Goal: Information Seeking & Learning: Learn about a topic

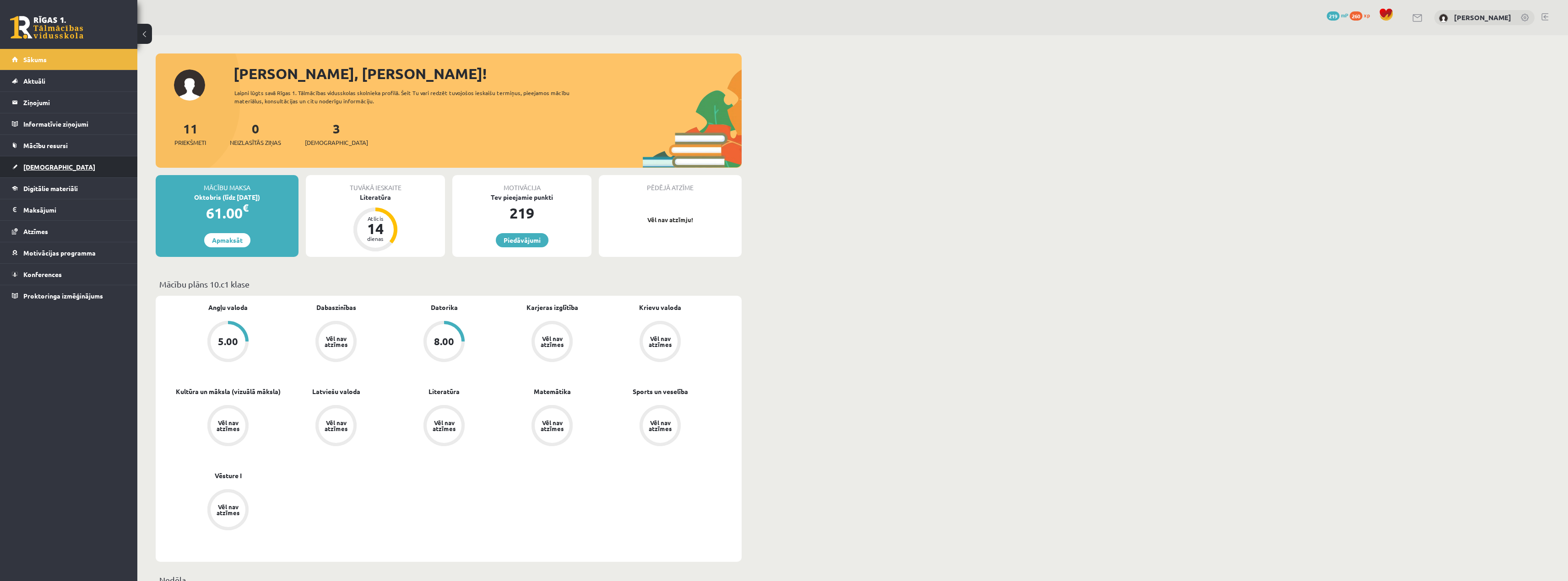
click at [50, 171] on link "[DEMOGRAPHIC_DATA]" at bounding box center [69, 167] width 114 height 21
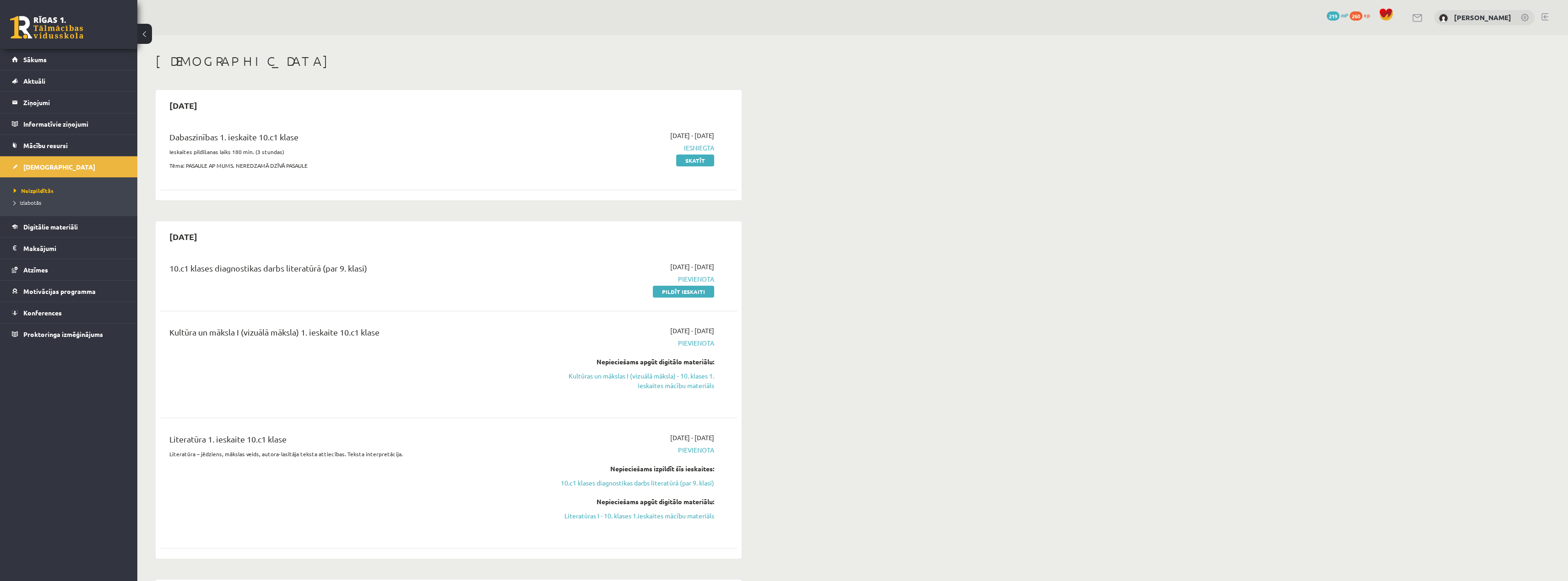
click at [186, 136] on div "Dabaszinības 1. ieskaite 10.c1 klase" at bounding box center [348, 139] width 359 height 17
click at [697, 160] on link "Skatīt" at bounding box center [695, 160] width 38 height 12
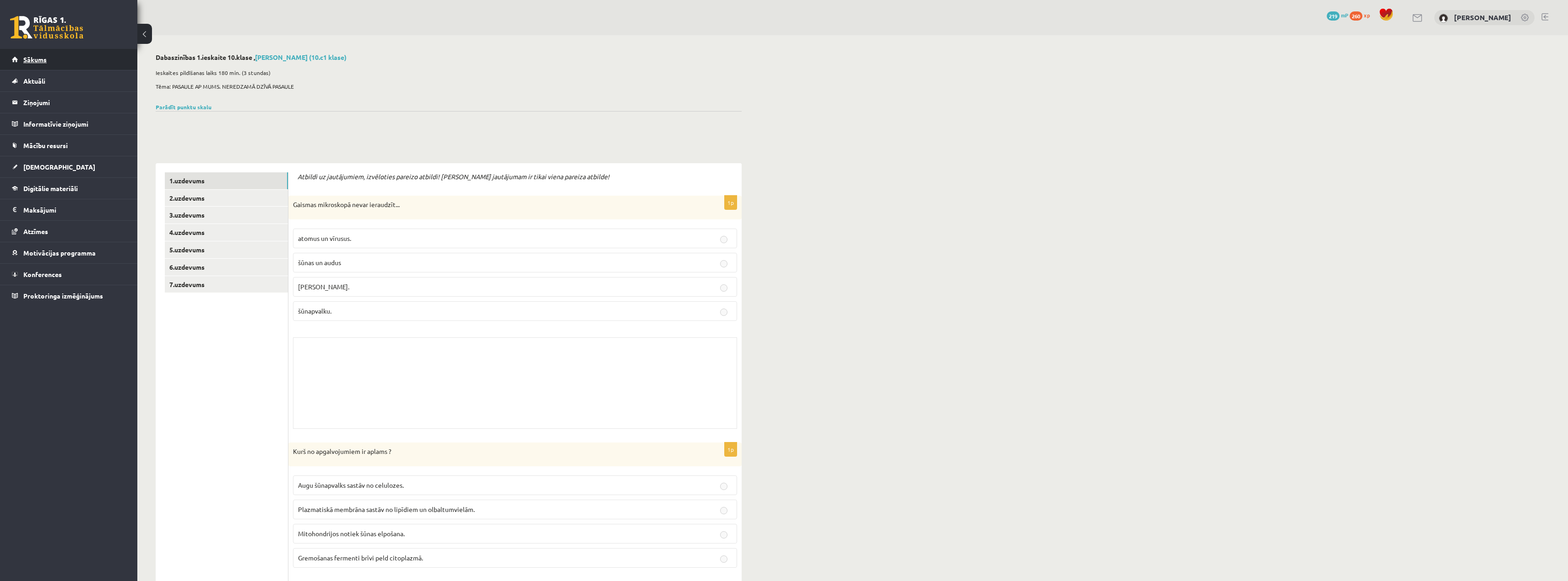
click at [55, 56] on link "Sākums" at bounding box center [69, 59] width 114 height 21
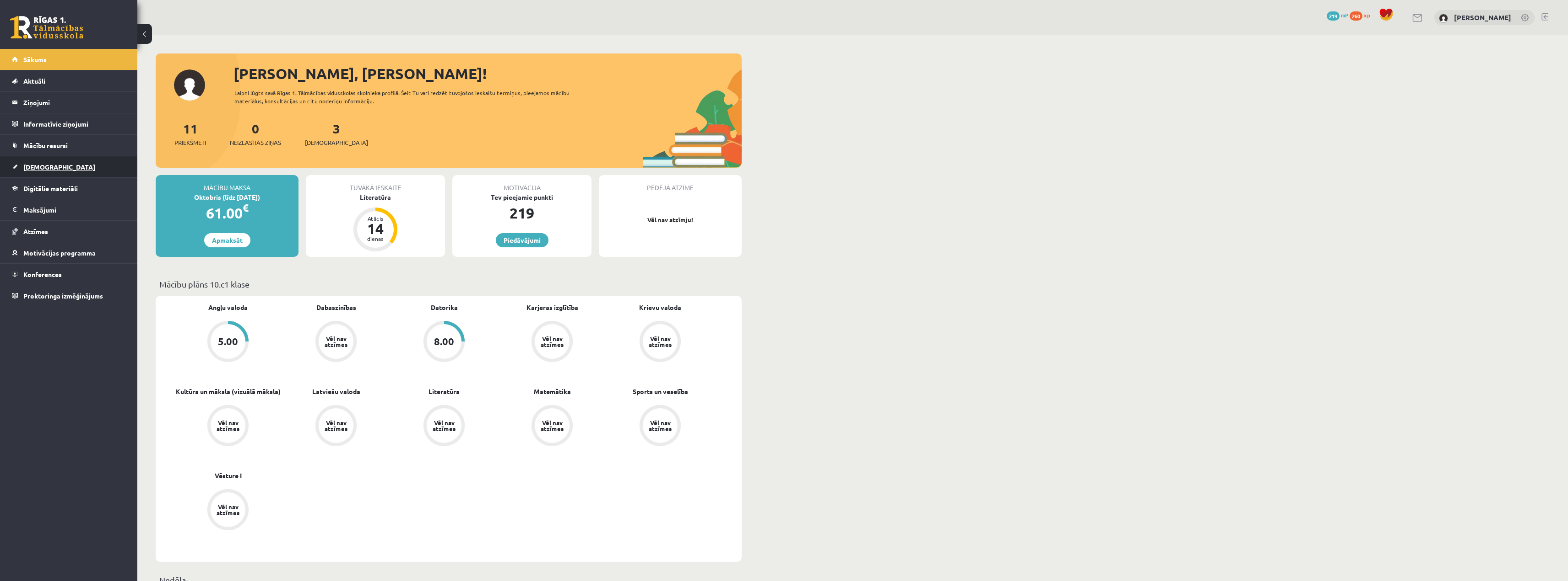
click at [64, 163] on link "[DEMOGRAPHIC_DATA]" at bounding box center [69, 167] width 114 height 21
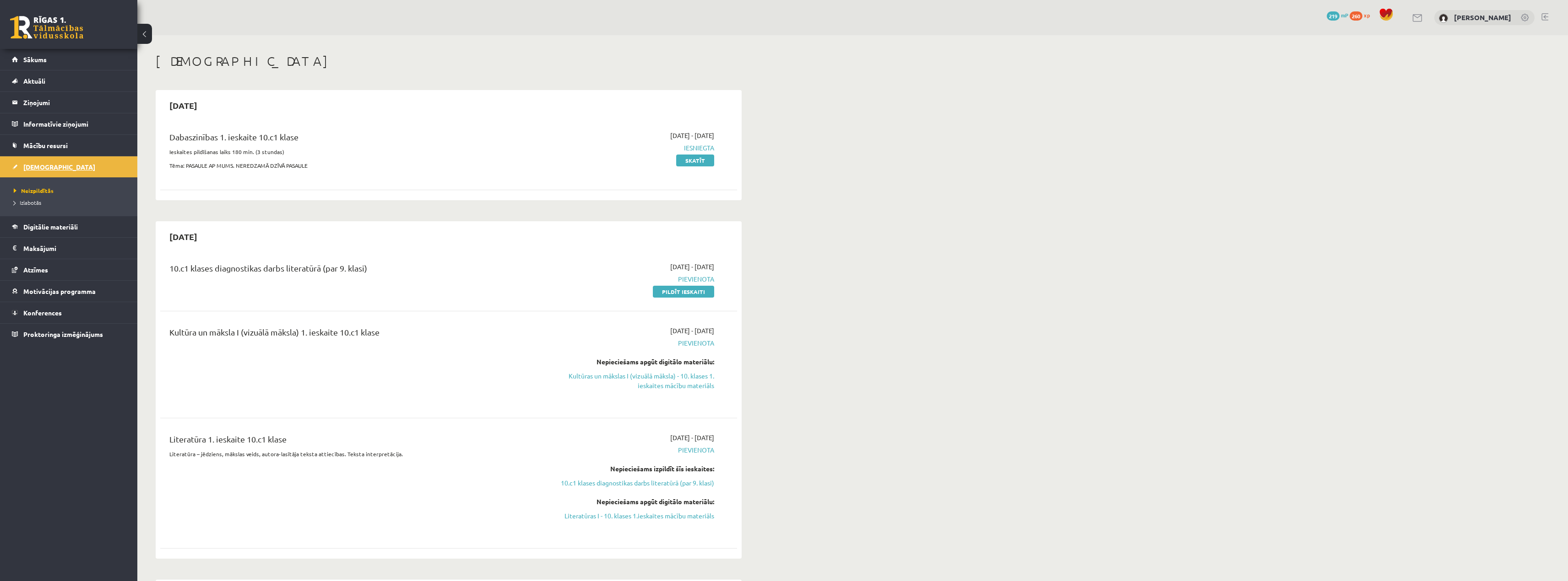
click at [64, 163] on link "[DEMOGRAPHIC_DATA]" at bounding box center [69, 167] width 114 height 21
click at [59, 231] on link "Digitālie materiāli" at bounding box center [69, 227] width 114 height 21
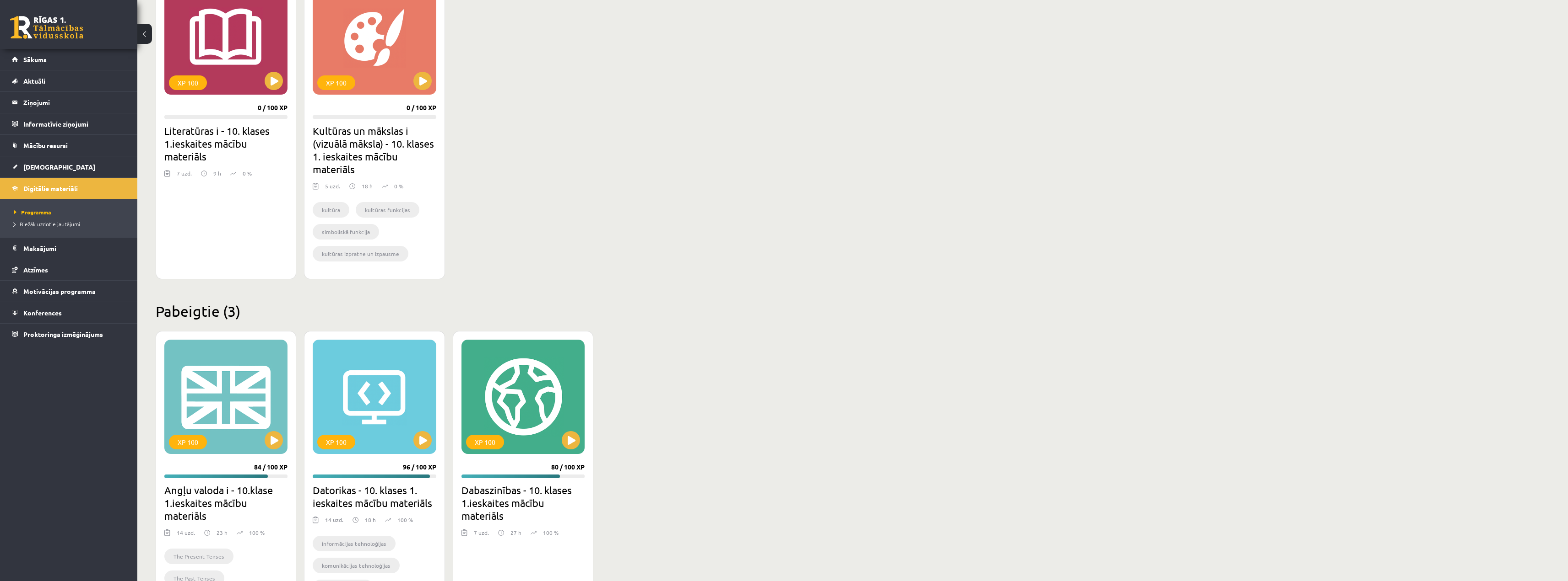
scroll to position [123, 0]
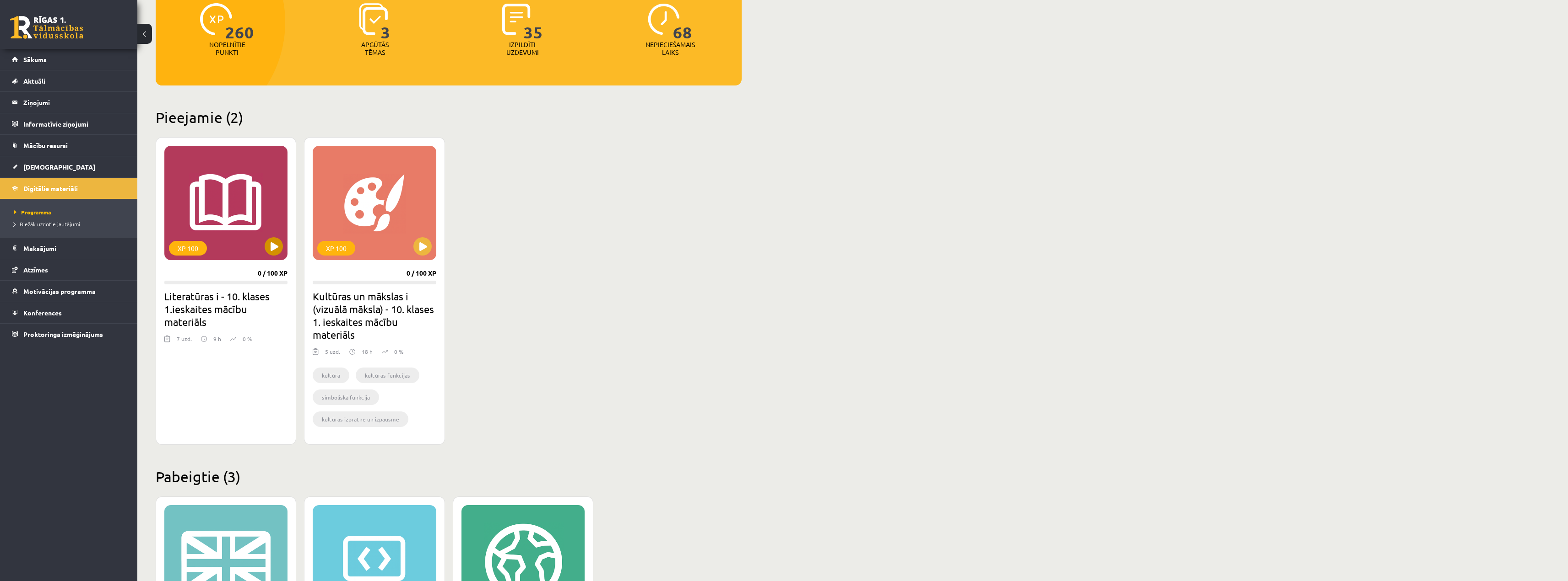
click at [239, 213] on div "XP 100" at bounding box center [226, 203] width 123 height 114
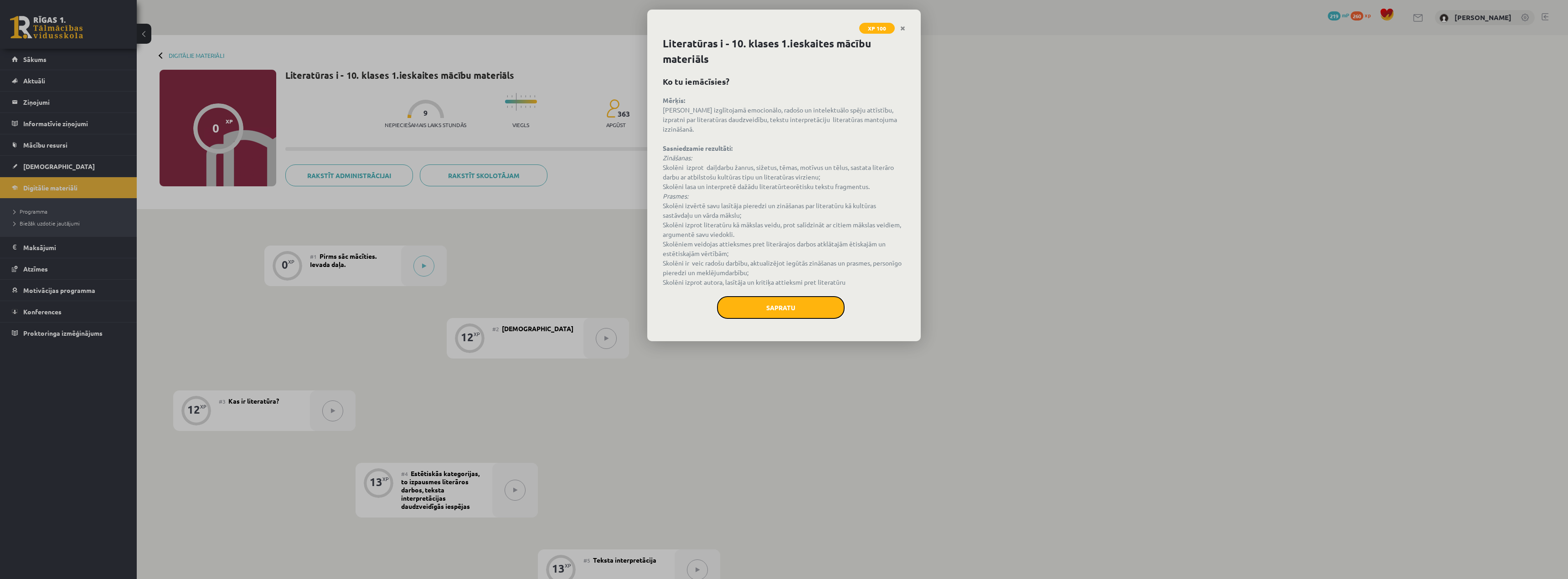
click at [788, 297] on button "Sapratu" at bounding box center [780, 308] width 127 height 23
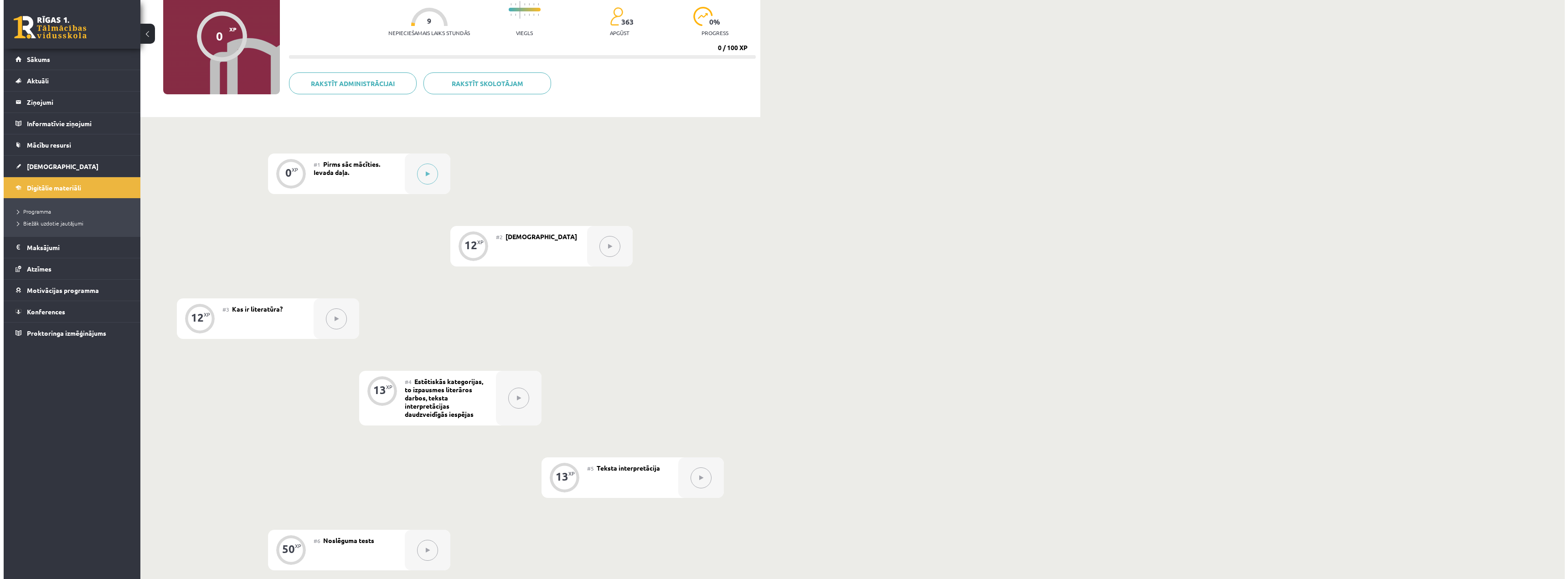
scroll to position [91, 0]
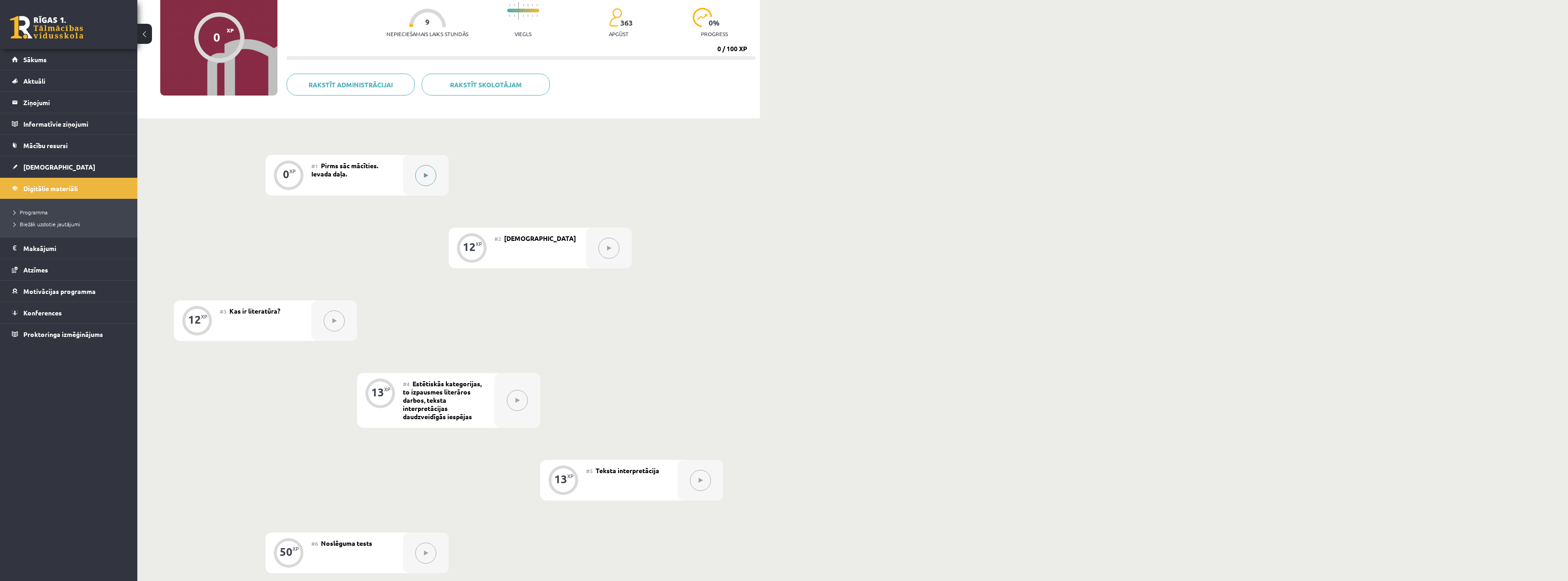
click at [431, 176] on button at bounding box center [426, 175] width 21 height 21
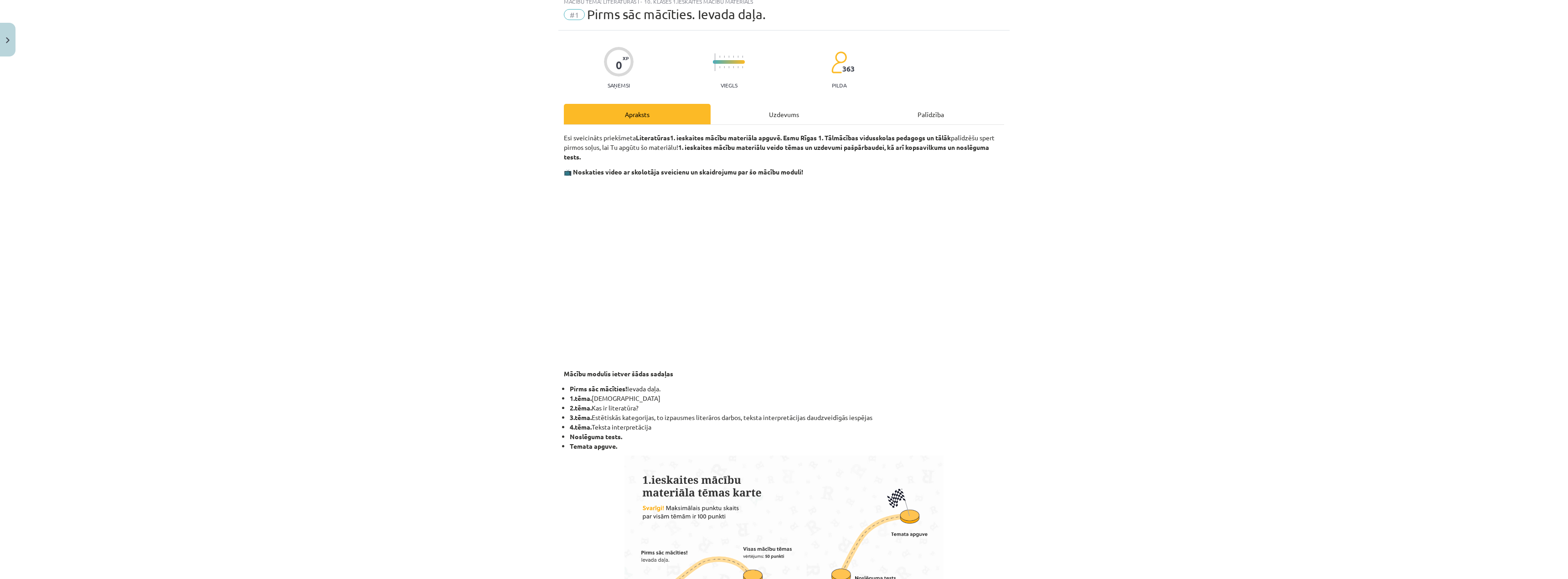
scroll to position [24, 0]
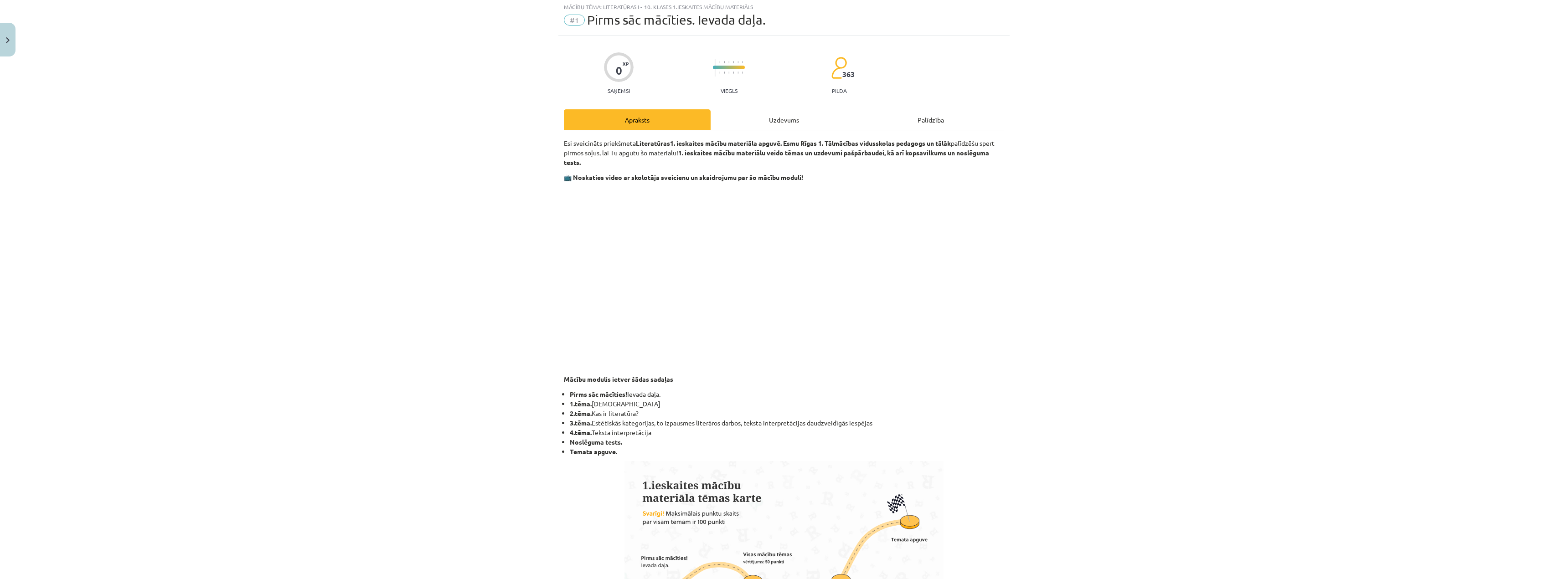
click at [794, 116] on div "Uzdevums" at bounding box center [784, 120] width 147 height 20
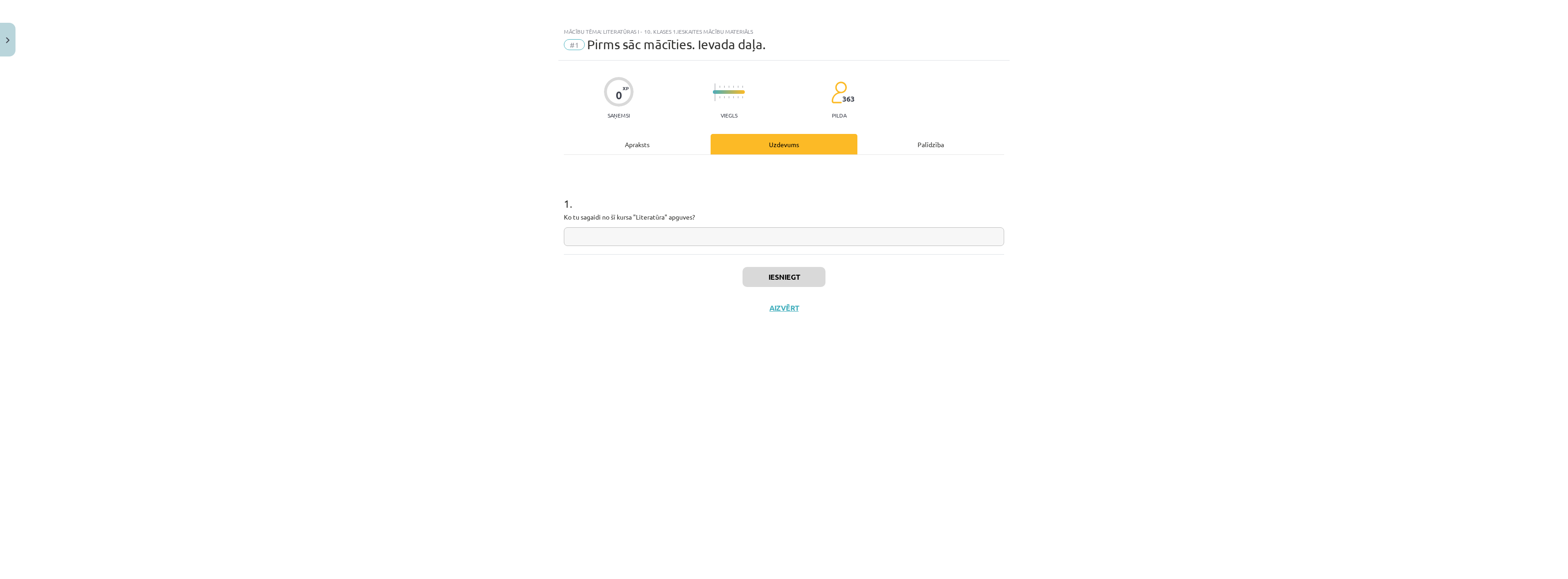
scroll to position [0, 0]
click at [783, 239] on input "text" at bounding box center [784, 237] width 441 height 19
type input "*"
drag, startPoint x: 778, startPoint y: 278, endPoint x: 807, endPoint y: 274, distance: 29.3
click at [783, 278] on button "Iesniegt" at bounding box center [784, 277] width 83 height 20
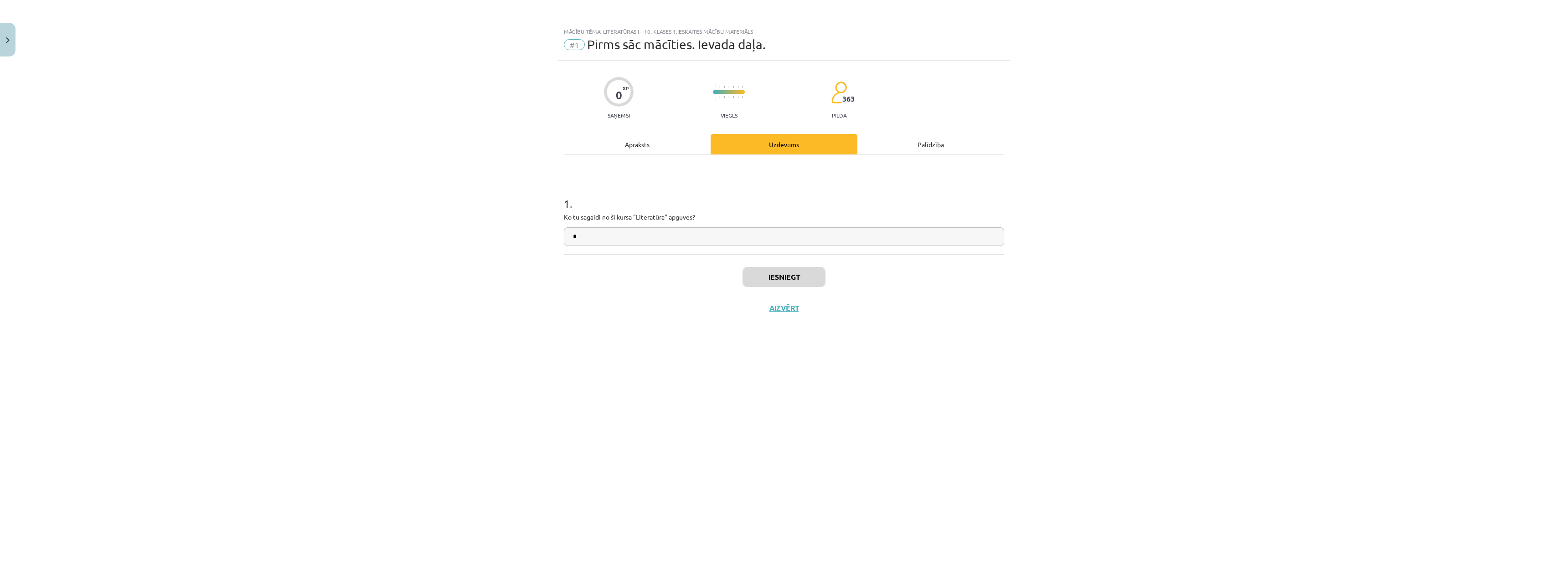
click at [632, 231] on input "*" at bounding box center [784, 237] width 441 height 19
click at [788, 336] on button "Aizvērt" at bounding box center [784, 337] width 35 height 9
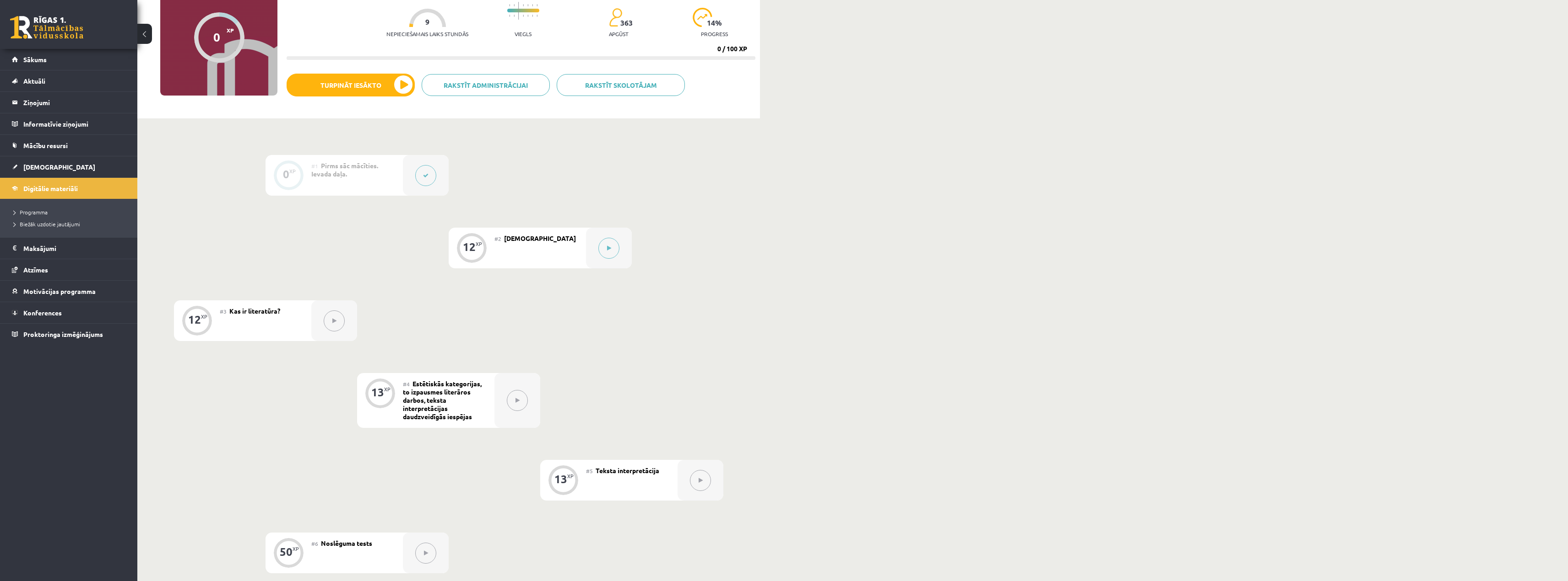
click at [430, 178] on button at bounding box center [426, 175] width 21 height 21
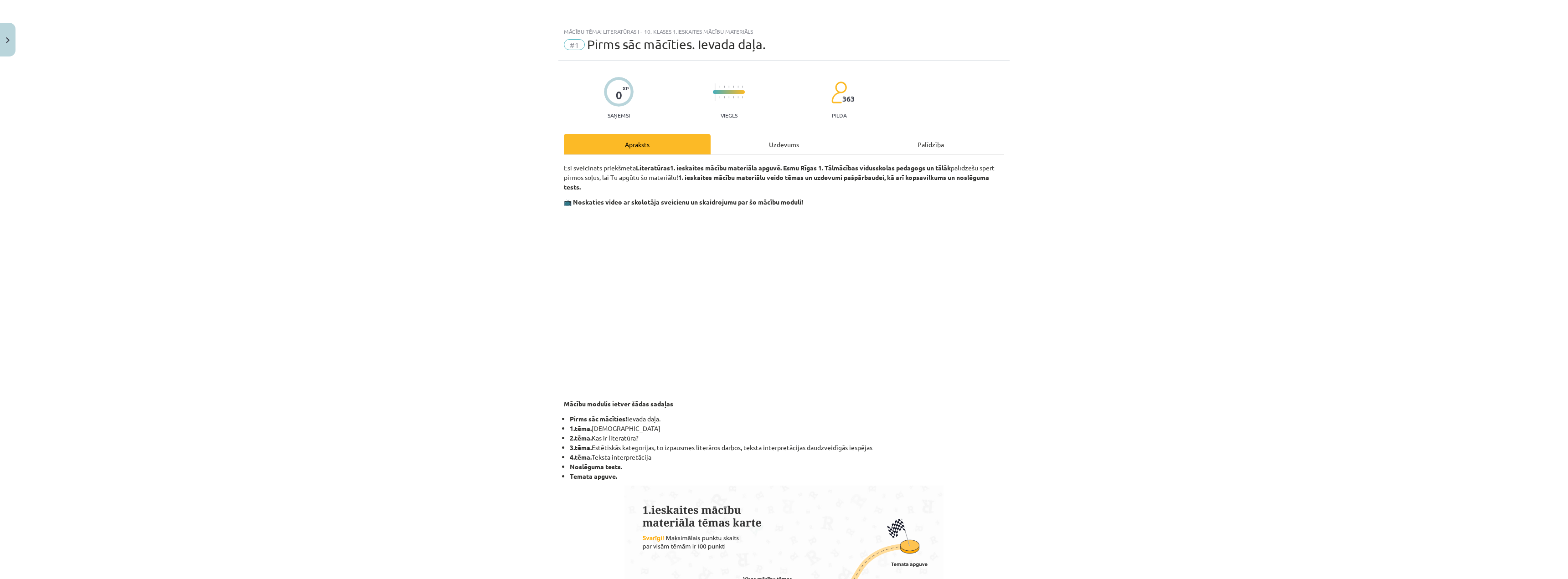
click at [760, 153] on div "Uzdevums" at bounding box center [784, 144] width 147 height 20
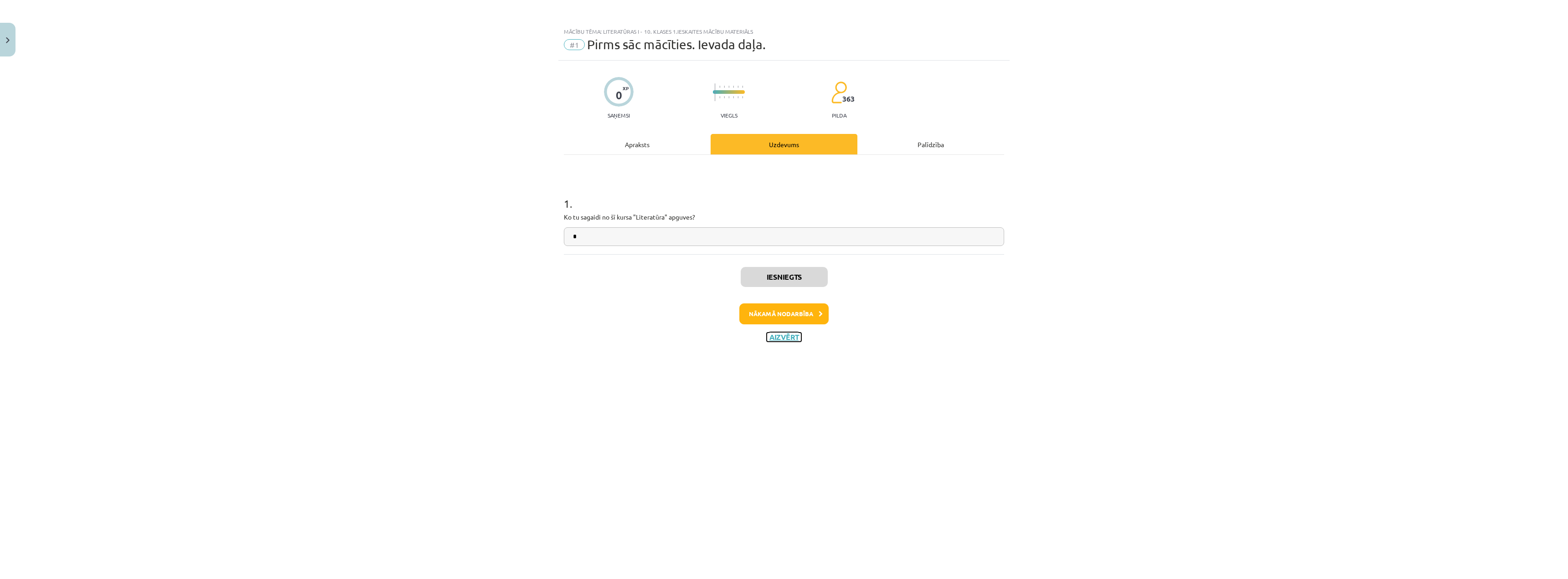
click at [782, 334] on button "Aizvērt" at bounding box center [784, 337] width 35 height 9
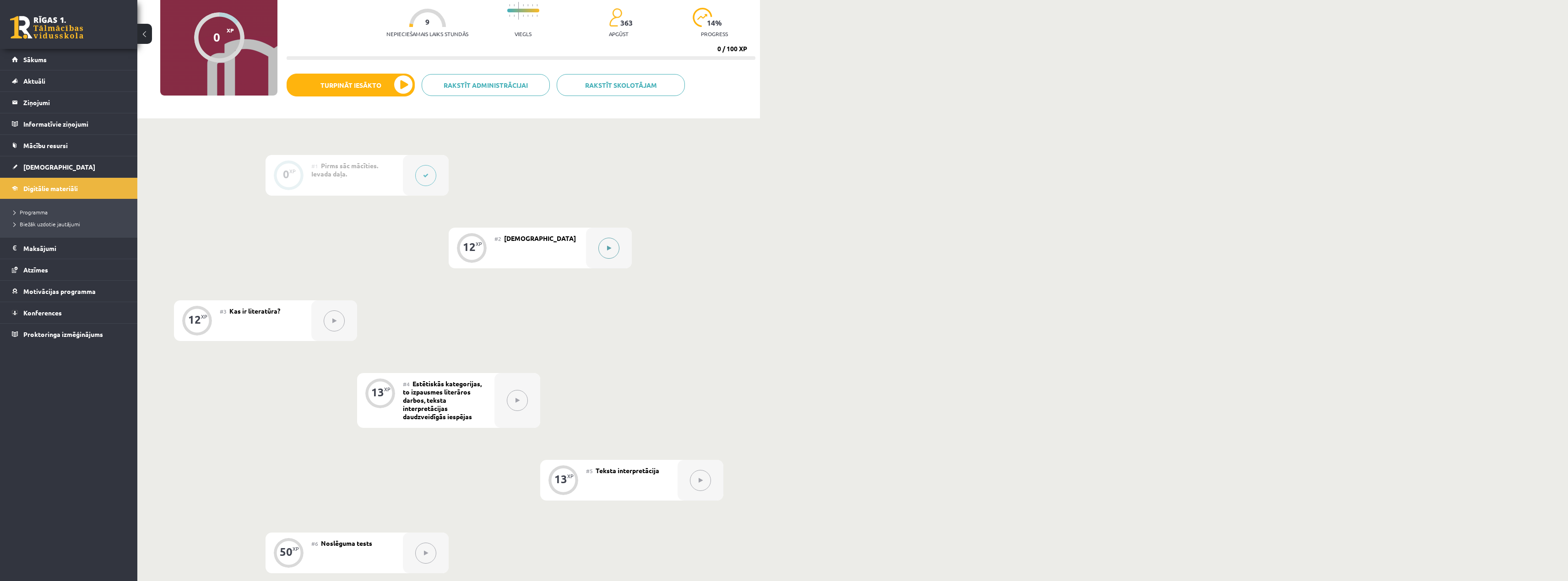
click at [600, 249] on button at bounding box center [608, 248] width 21 height 21
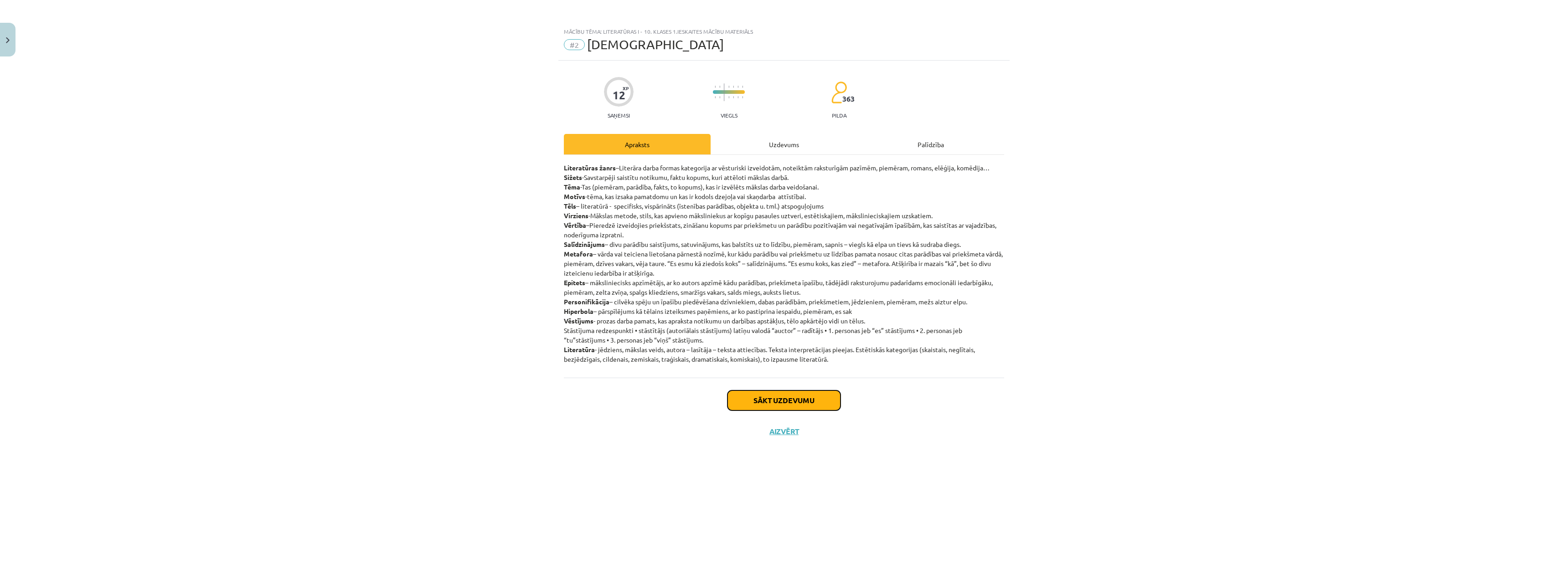
click at [797, 406] on button "Sākt uzdevumu" at bounding box center [784, 400] width 113 height 20
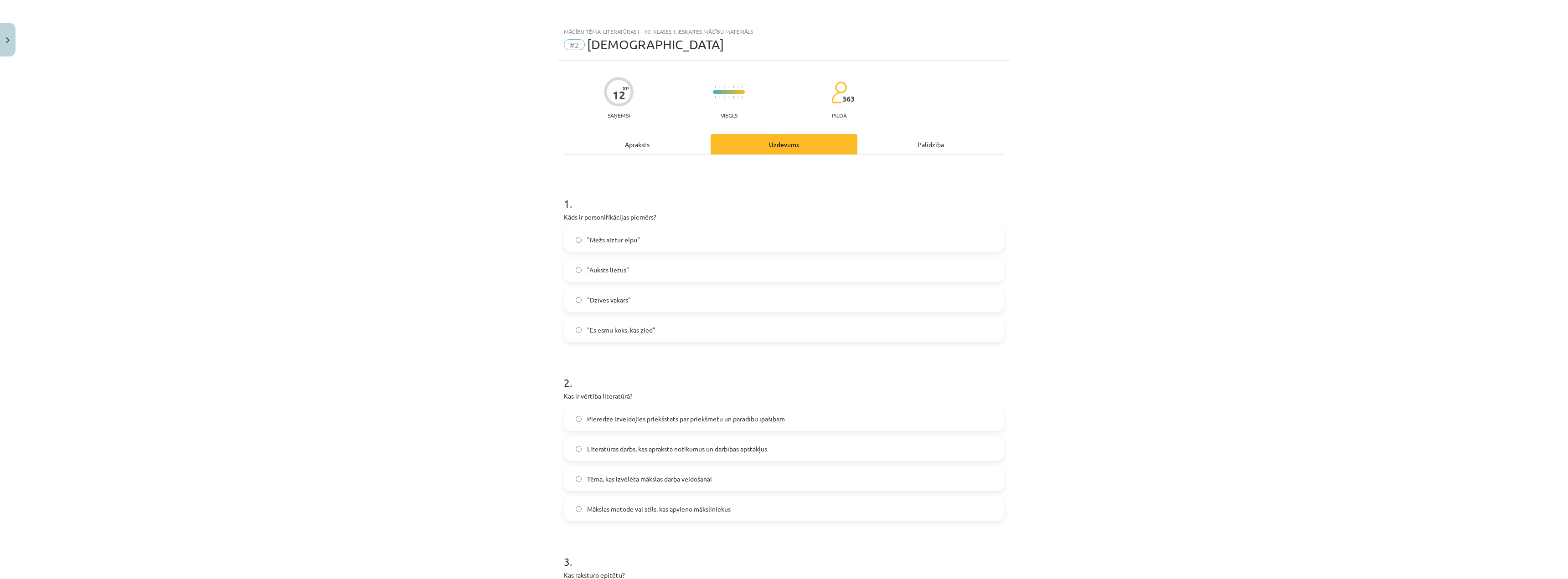
click at [636, 140] on div "Apraksts" at bounding box center [637, 144] width 147 height 20
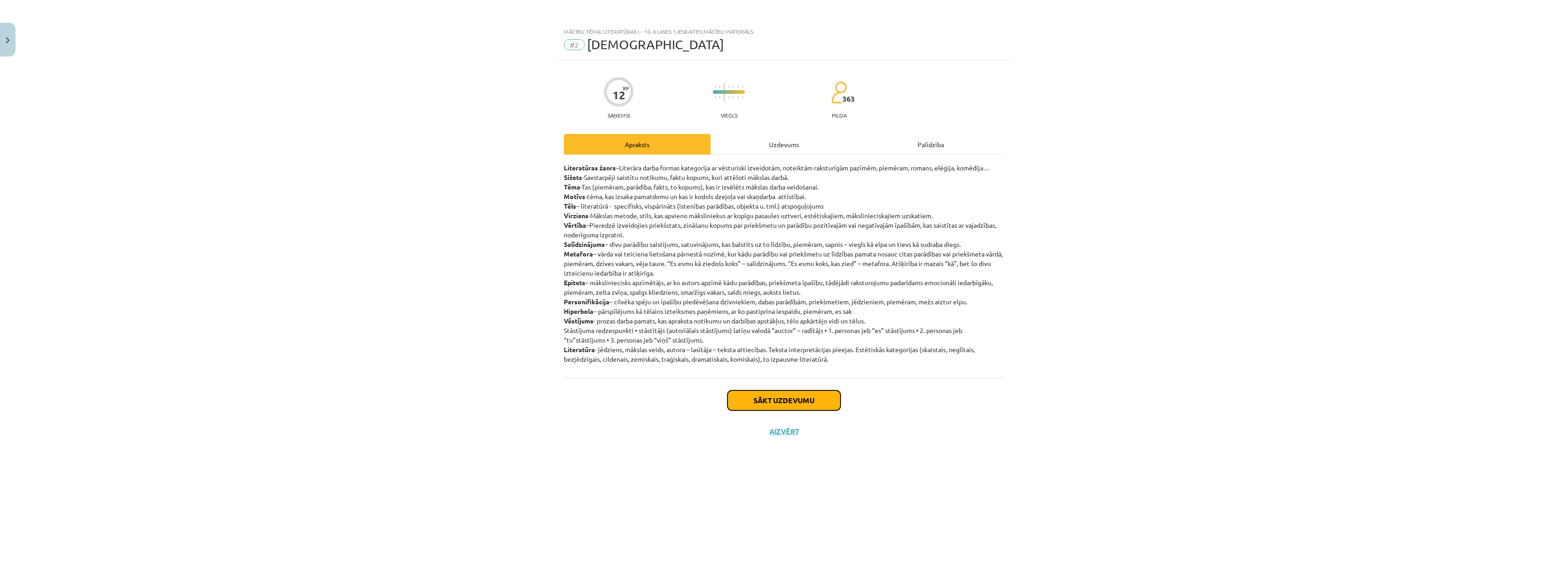
click at [782, 394] on button "Sākt uzdevumu" at bounding box center [784, 400] width 113 height 20
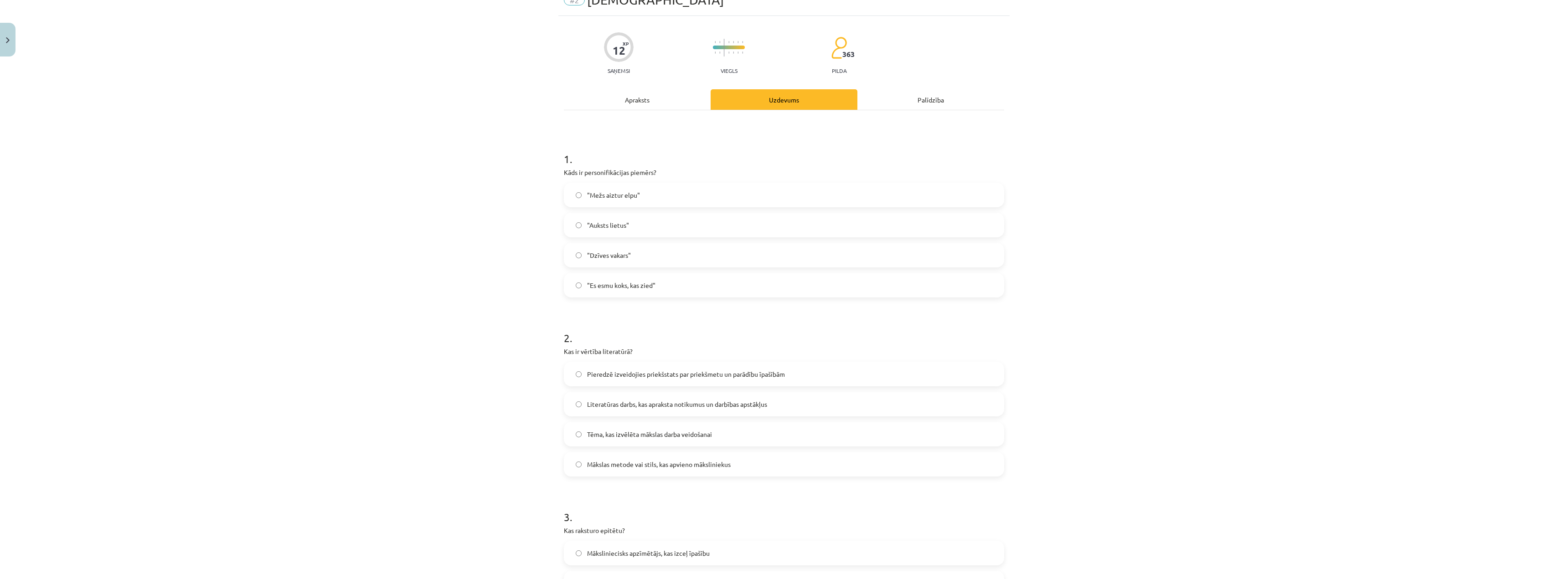
scroll to position [46, 0]
click at [636, 195] on label ""Mežs aiztur elpu"" at bounding box center [784, 194] width 438 height 23
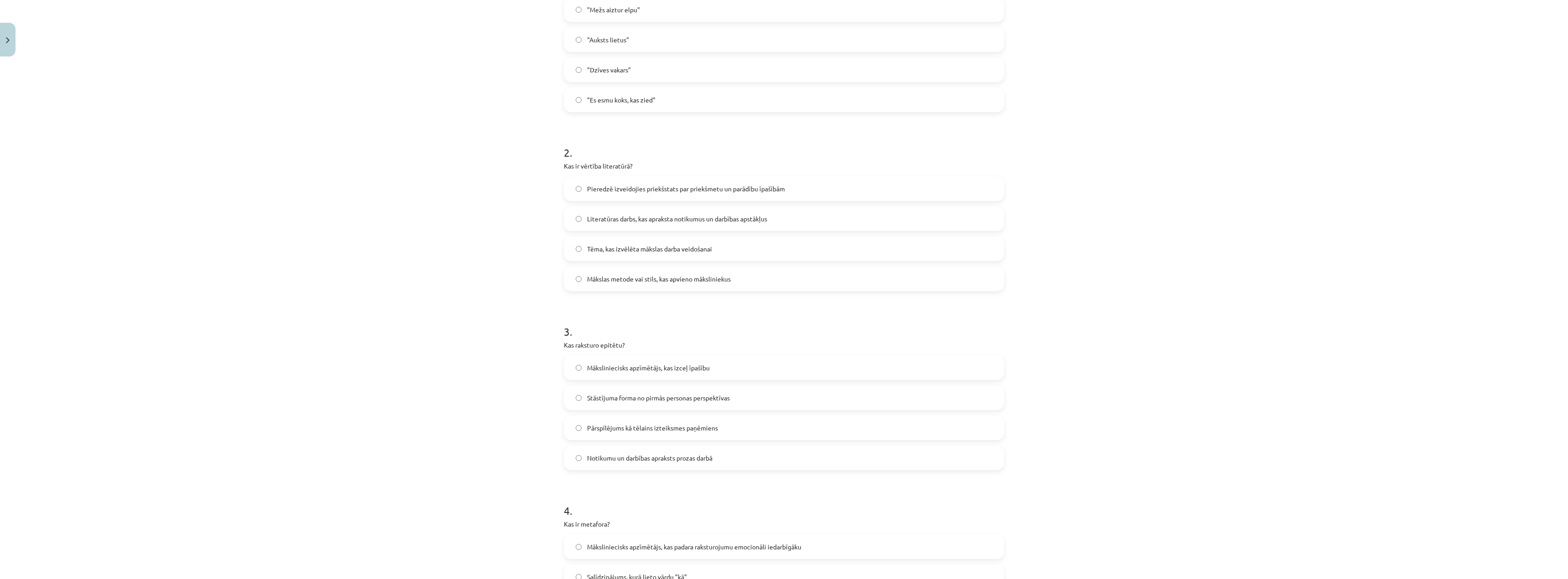
scroll to position [183, 0]
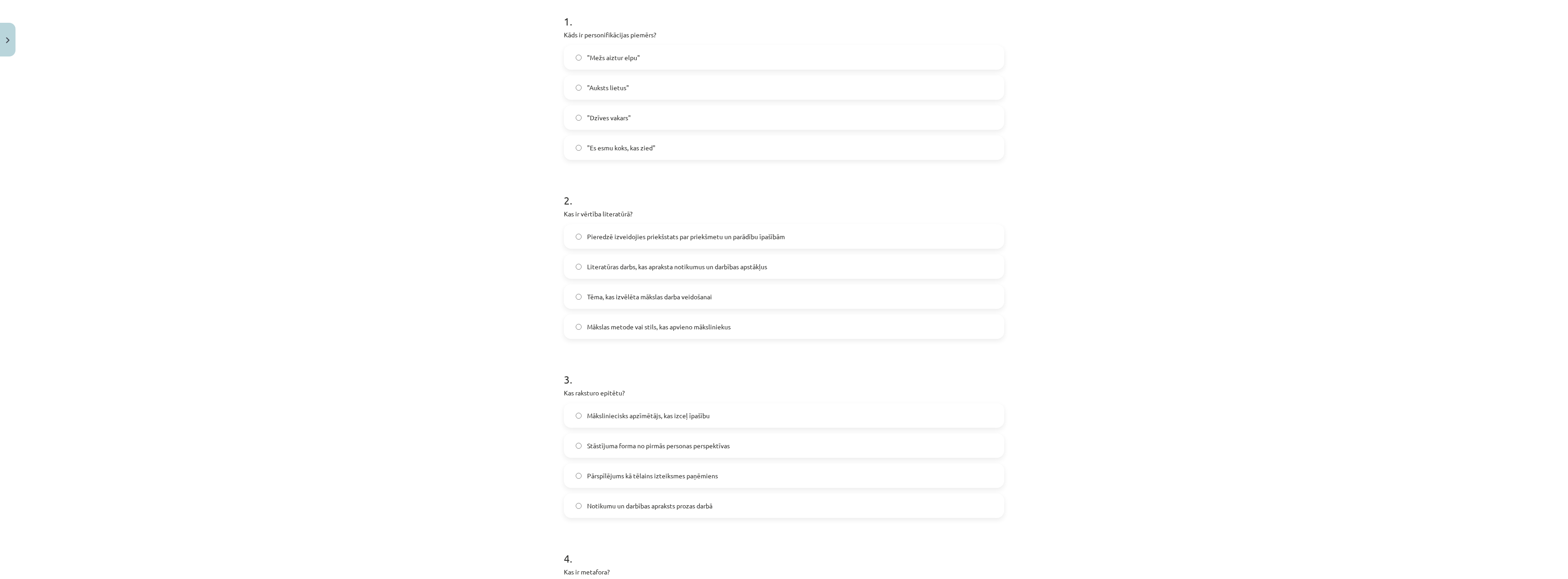
click at [690, 240] on span "Pieredzē izveidojies priekšstats par priekšmetu un parādību īpašībām" at bounding box center [685, 237] width 197 height 9
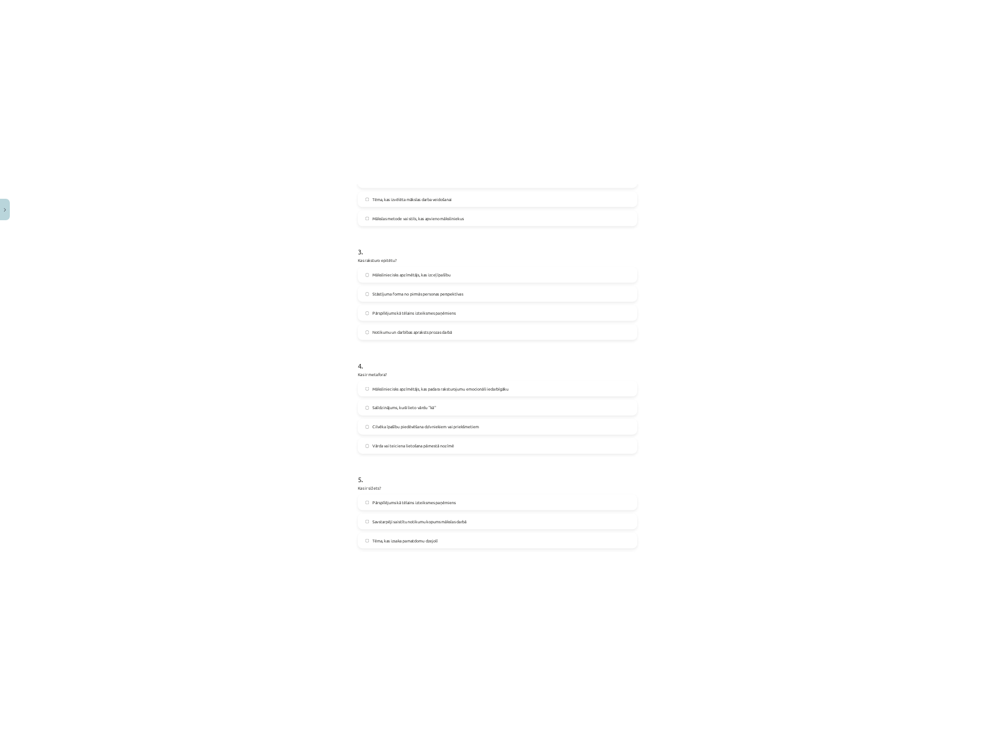
scroll to position [637, 0]
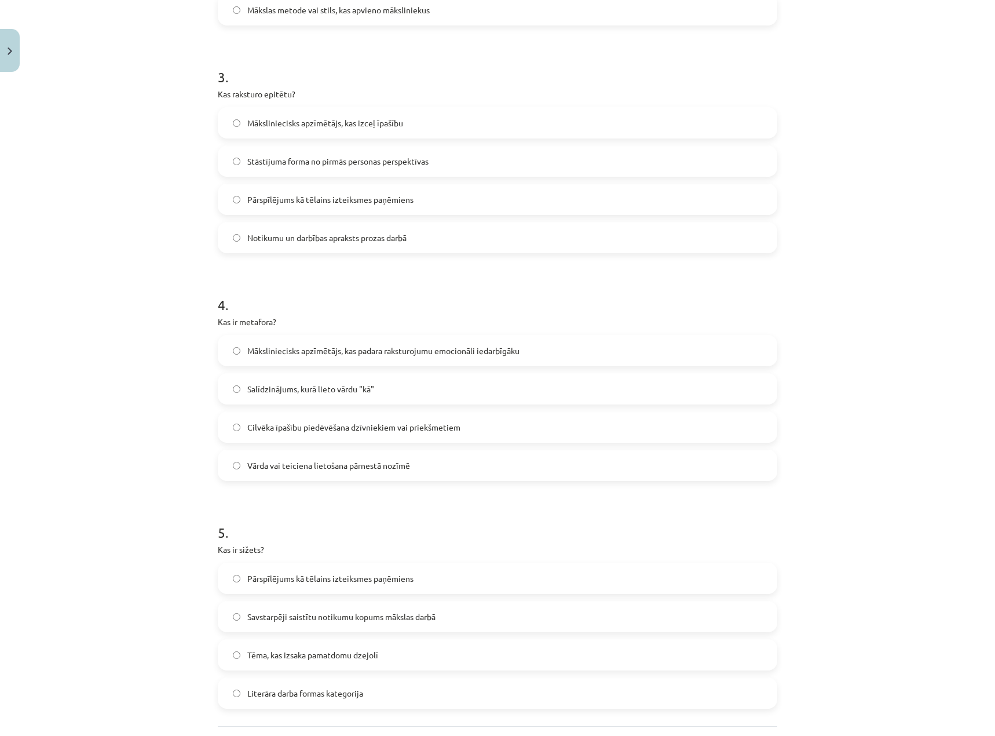
click at [321, 124] on span "Māksliniecisks apzīmētājs, kas izceļ īpašību" at bounding box center [325, 123] width 156 height 12
click at [347, 466] on span "Vārda vai teiciena lietošana pārnestā nozīmē" at bounding box center [328, 465] width 163 height 12
click at [419, 617] on span "Savstarpēji saistītu notikumu kopums mākslas darbā" at bounding box center [341, 617] width 188 height 12
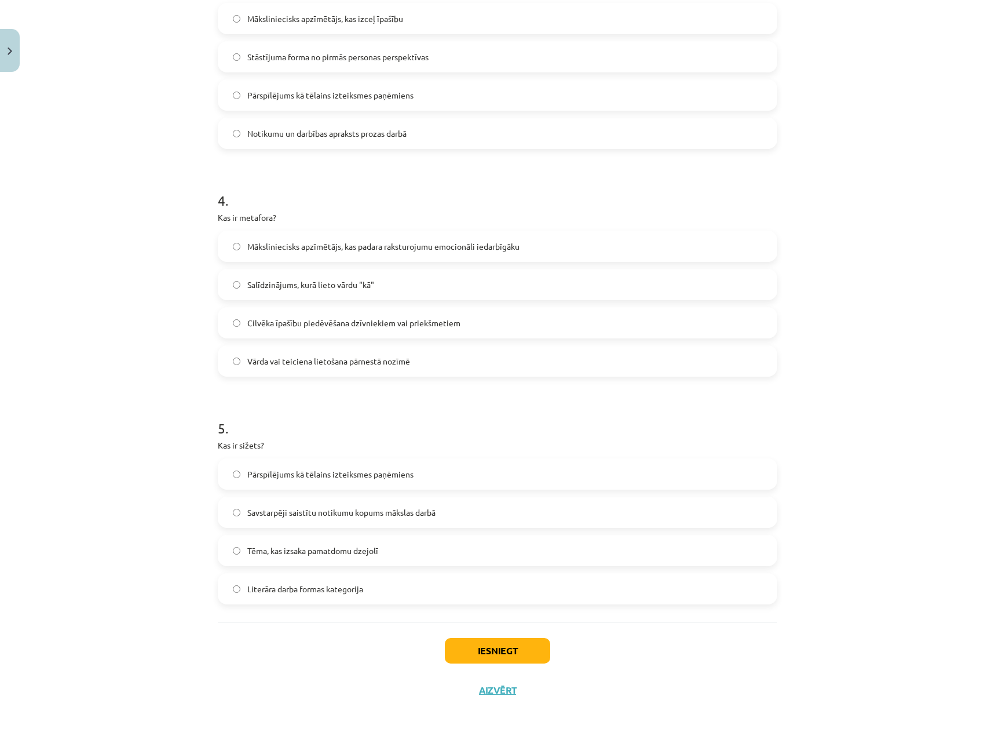
scroll to position [745, 0]
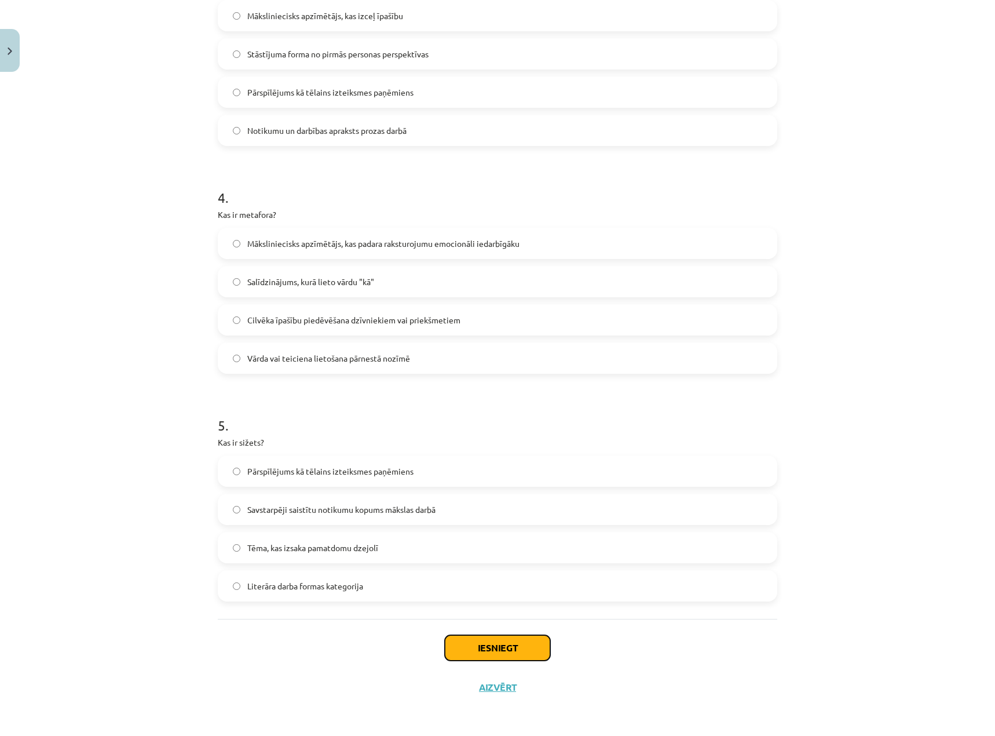
click at [461, 651] on button "Iesniegt" at bounding box center [497, 647] width 105 height 25
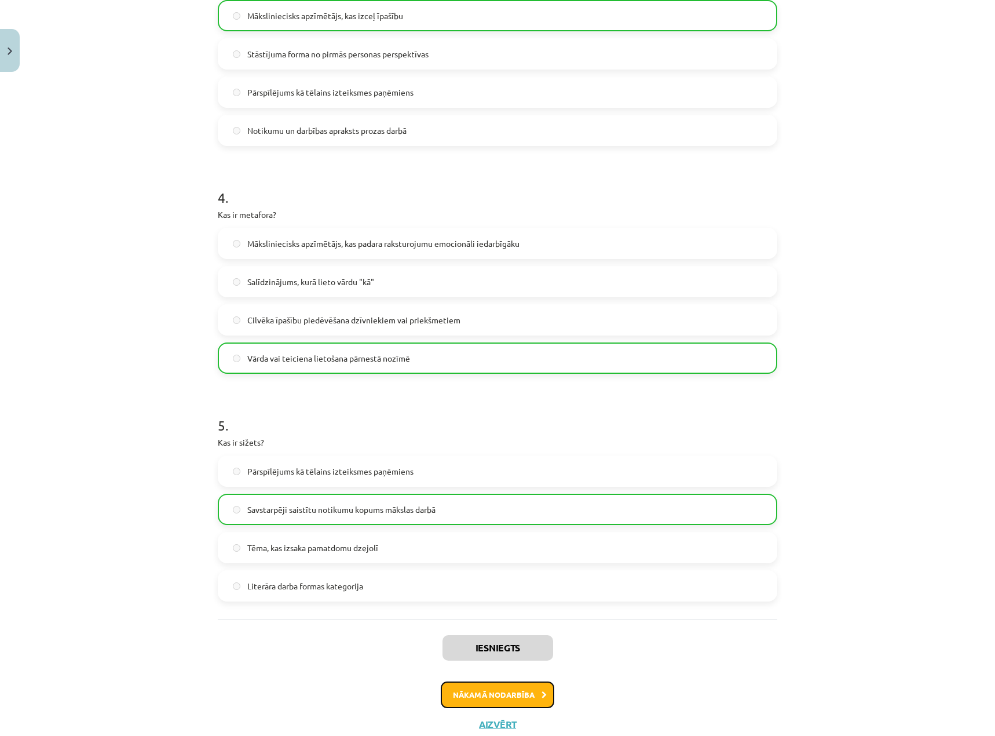
click at [462, 698] on button "Nākamā nodarbība" at bounding box center [498, 694] width 114 height 27
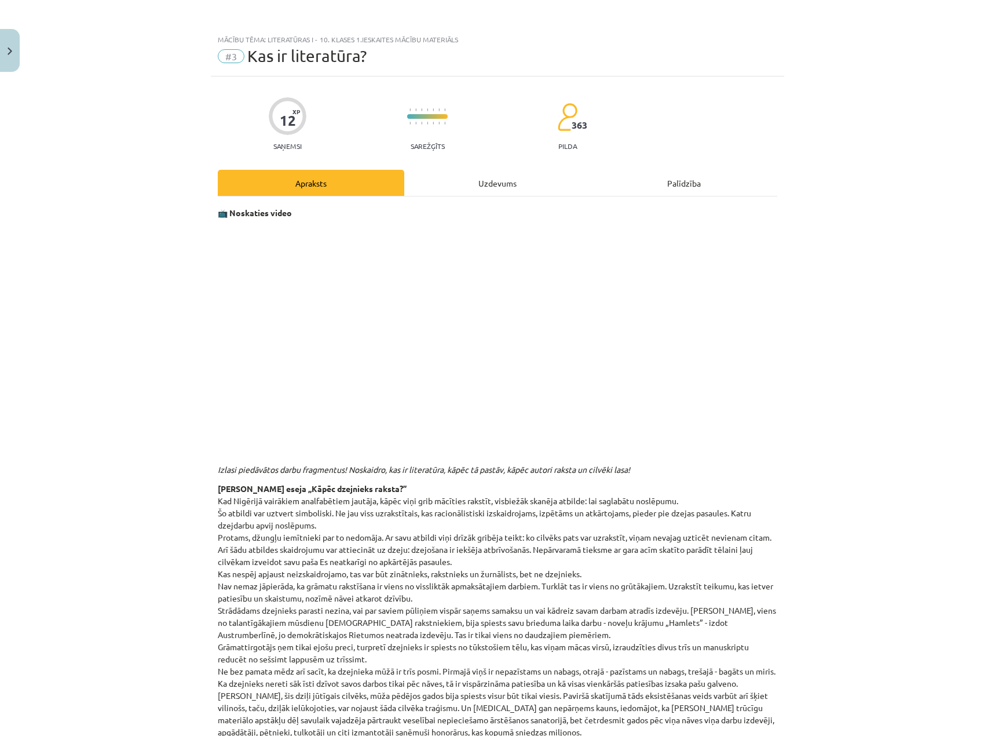
scroll to position [0, 0]
click at [497, 172] on div "Uzdevums" at bounding box center [497, 183] width 187 height 26
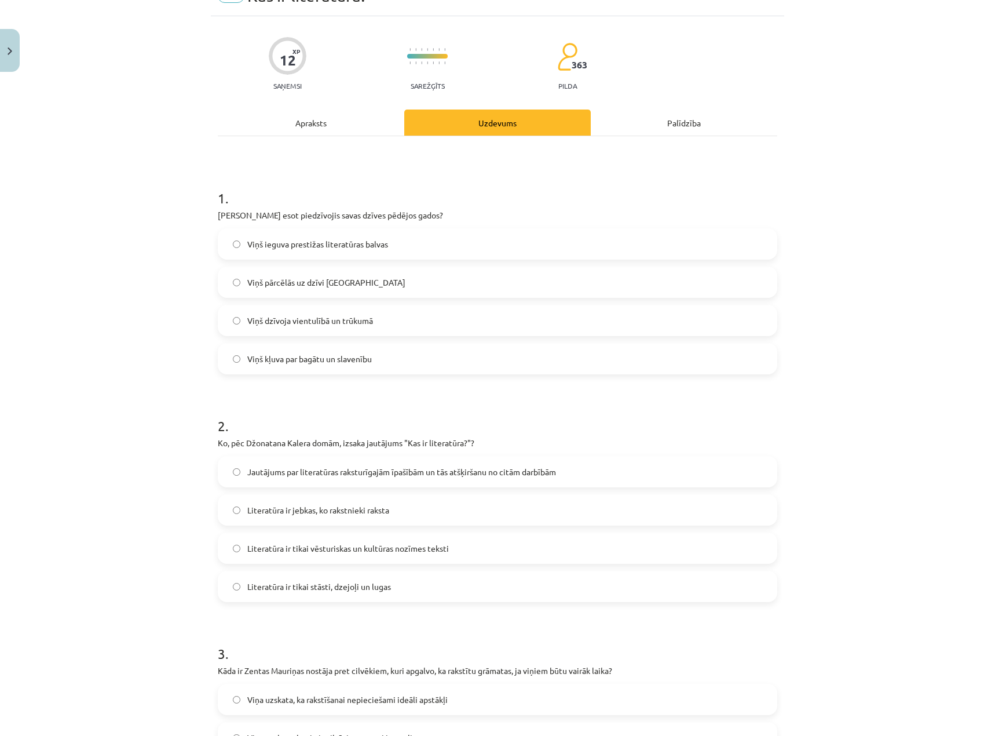
scroll to position [49, 0]
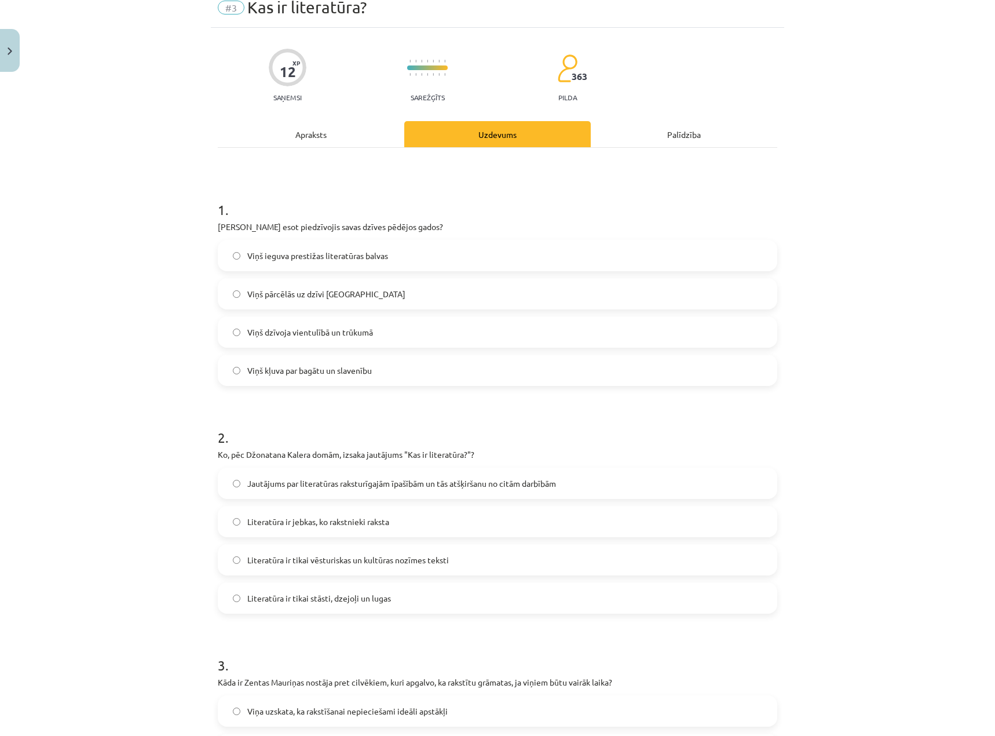
click at [309, 132] on div "Apraksts" at bounding box center [311, 134] width 187 height 26
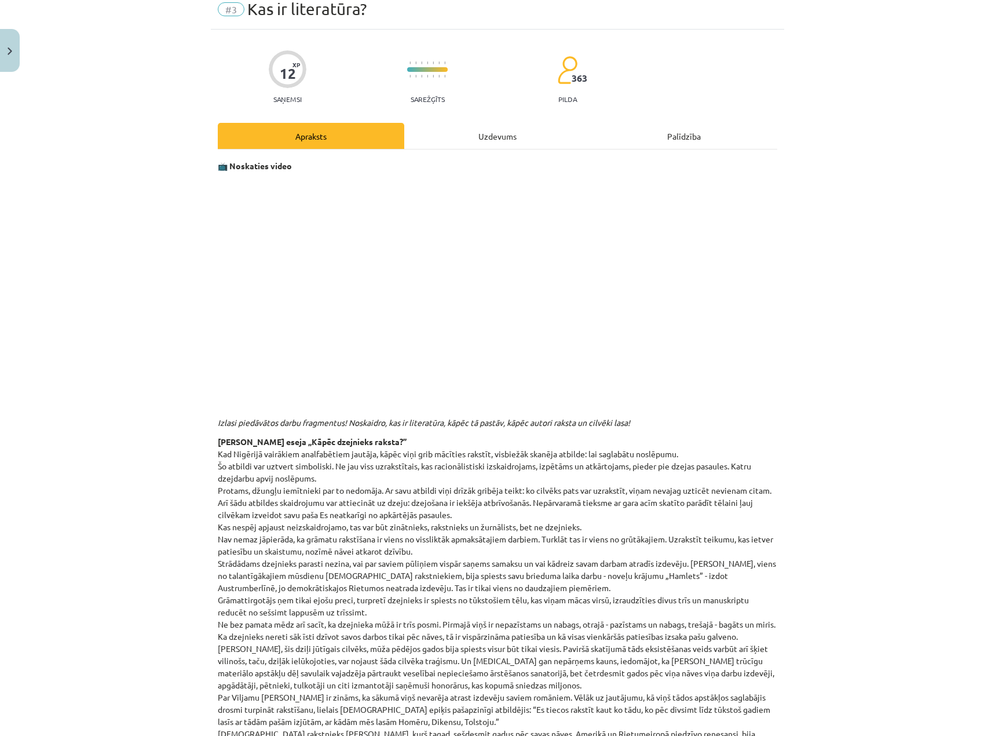
scroll to position [0, 0]
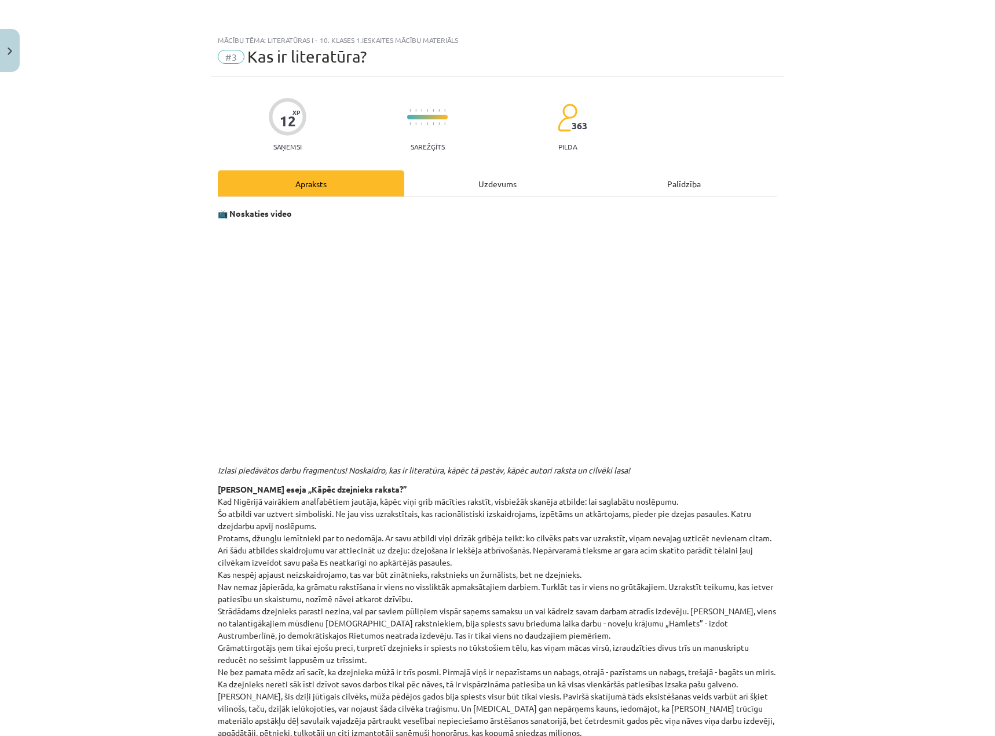
click at [436, 176] on div "Uzdevums" at bounding box center [497, 183] width 187 height 26
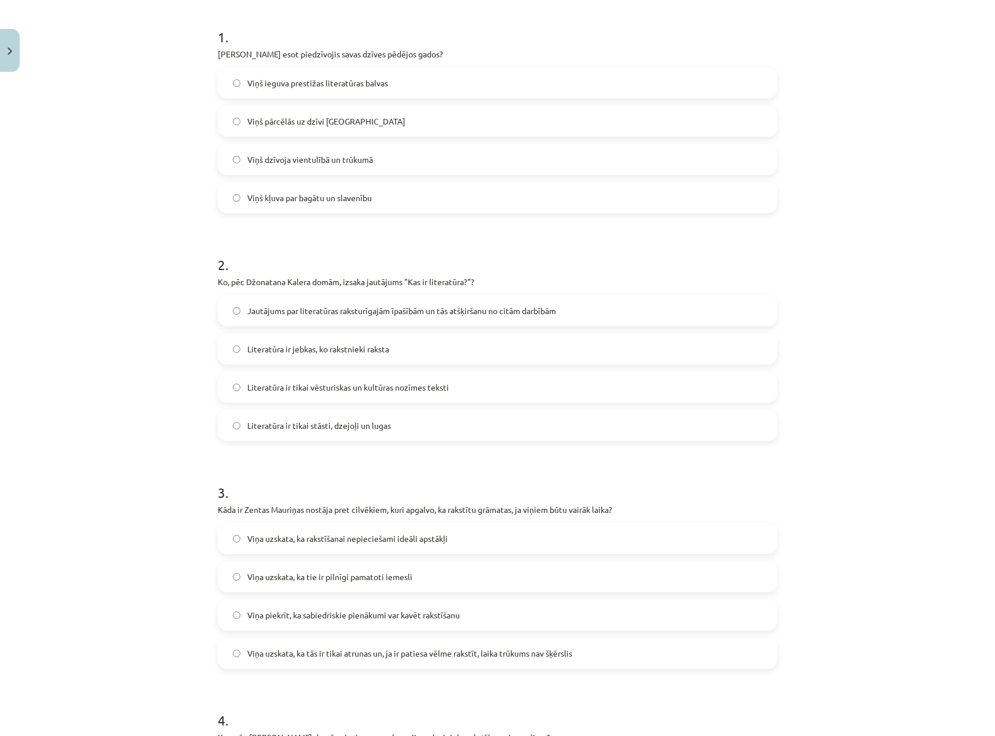
scroll to position [145, 0]
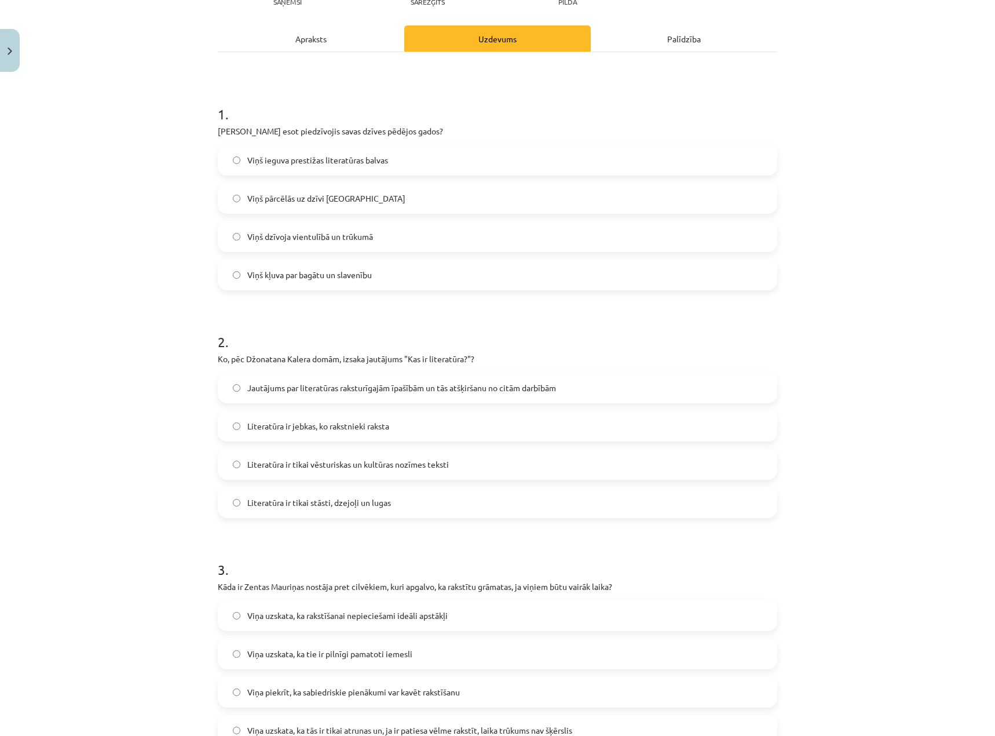
click at [380, 234] on label "Viņš dzīvoja vientulībā un trūkumā" at bounding box center [497, 236] width 557 height 29
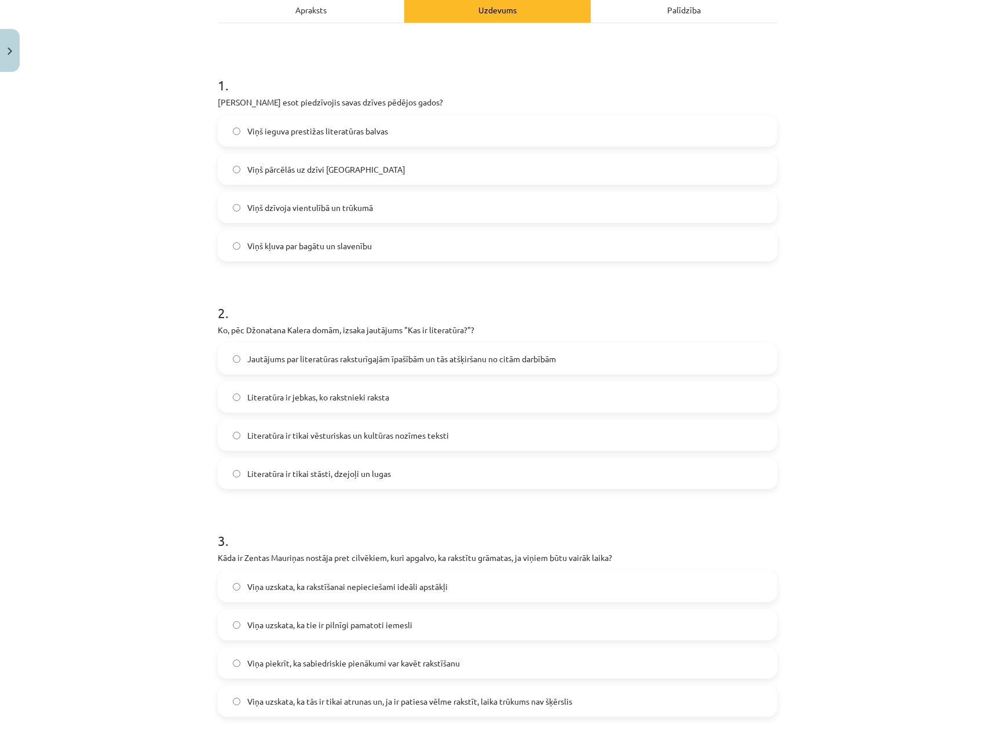
scroll to position [203, 0]
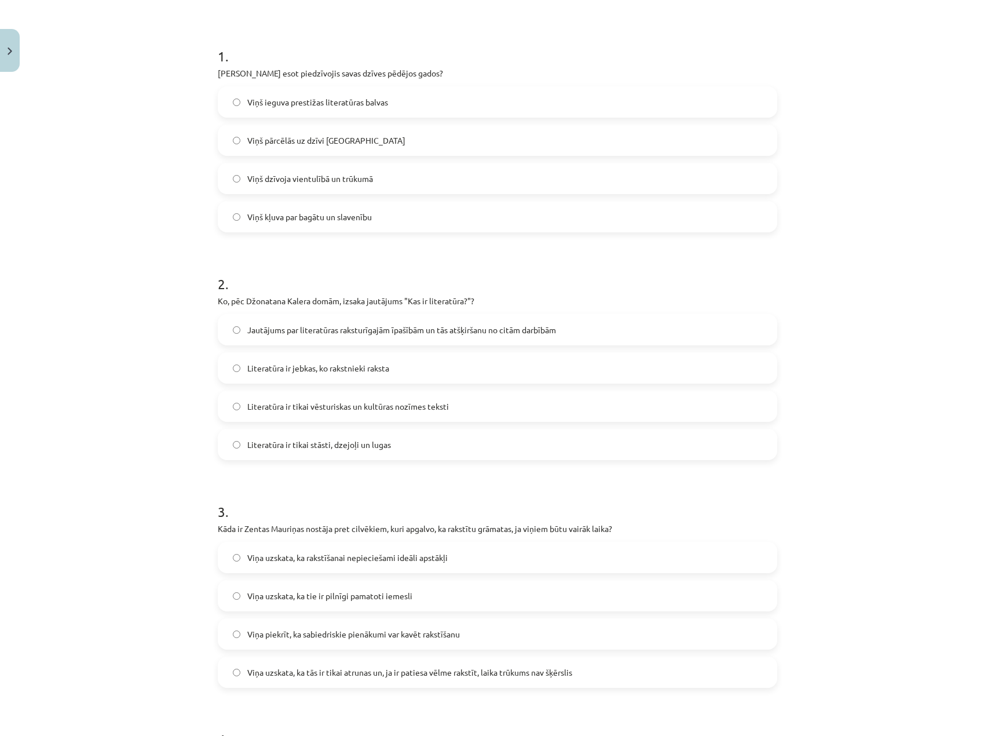
click at [384, 334] on span "Jautājums par literatūras raksturīgajām īpašībām un tās atšķiršanu no citām dar…" at bounding box center [401, 330] width 309 height 12
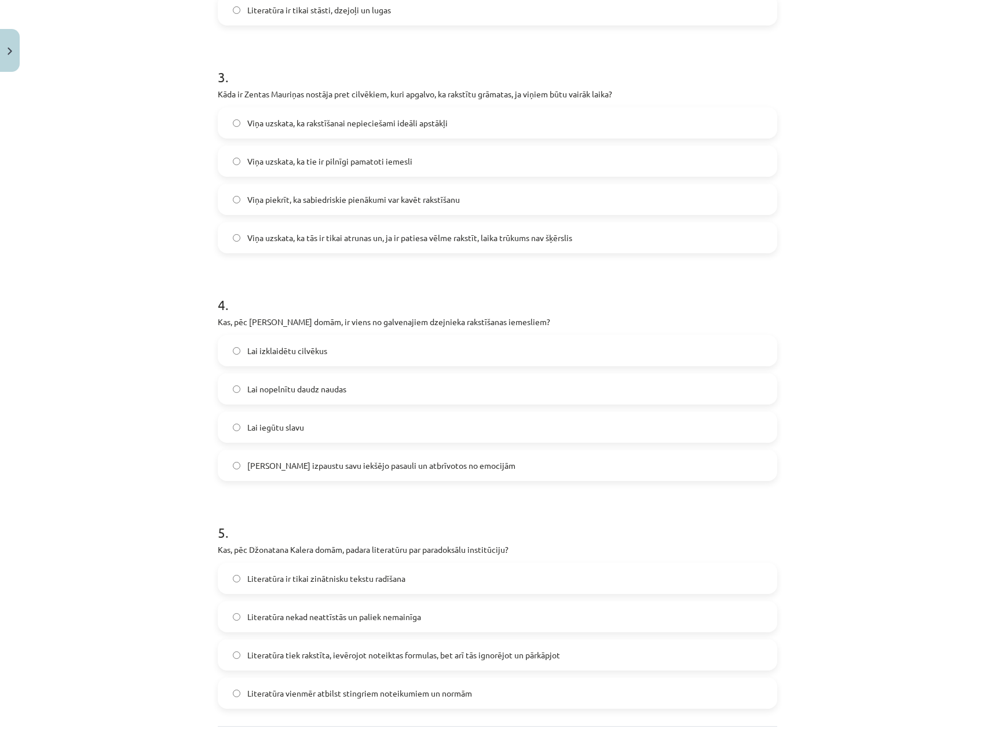
scroll to position [666, 0]
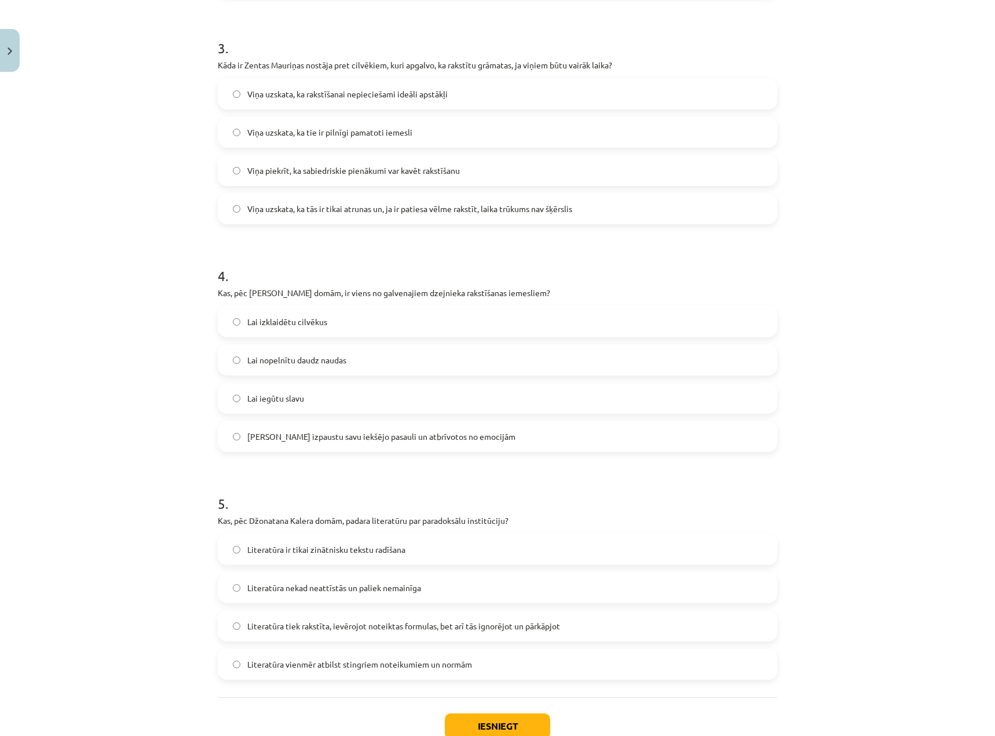
click at [167, 53] on div "Mācību tēma: Literatūras i - 10. klases 1.ieskaites mācību materiāls #3 Kas ir …" at bounding box center [497, 368] width 995 height 736
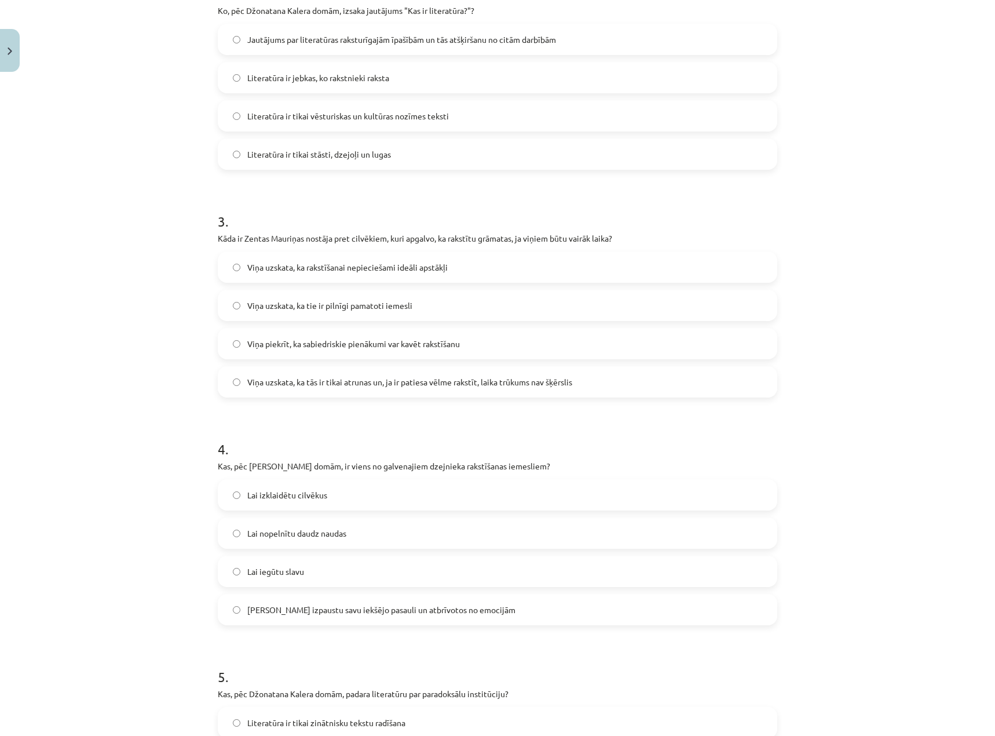
scroll to position [493, 0]
click at [386, 386] on span "Viņa uzskata, ka tās ir tikai atrunas un, ja ir patiesa vēlme rakstīt, laika tr…" at bounding box center [409, 383] width 325 height 12
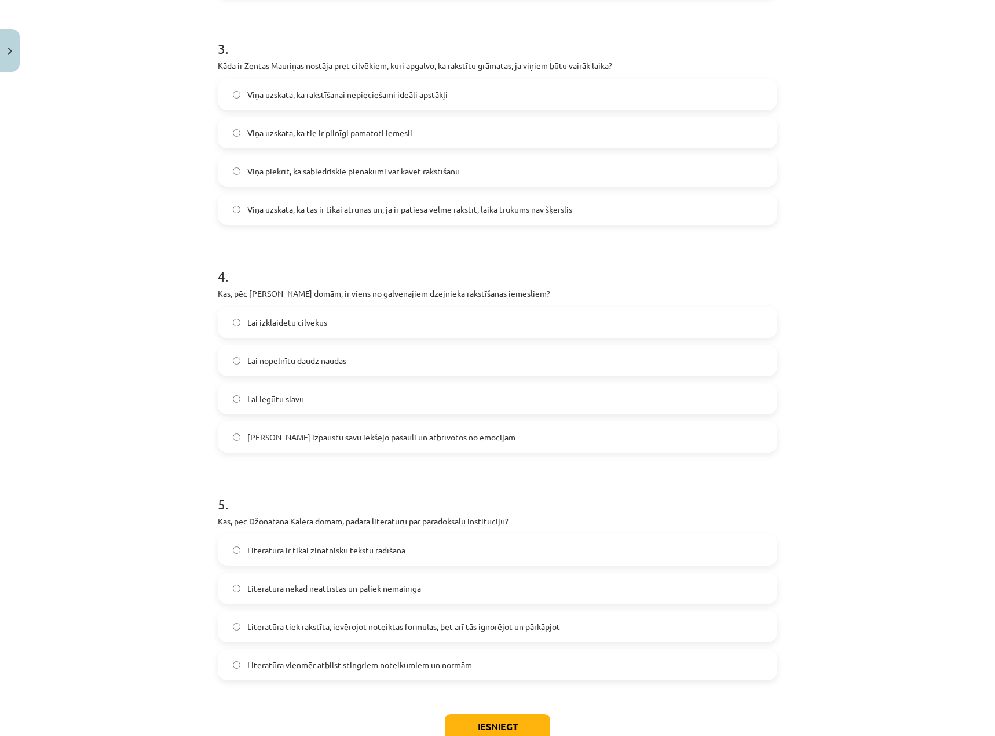
scroll to position [666, 0]
click at [429, 434] on span "Lai izpaustu savu iekšējo pasauli un atbrīvotos no emocijām" at bounding box center [381, 437] width 268 height 12
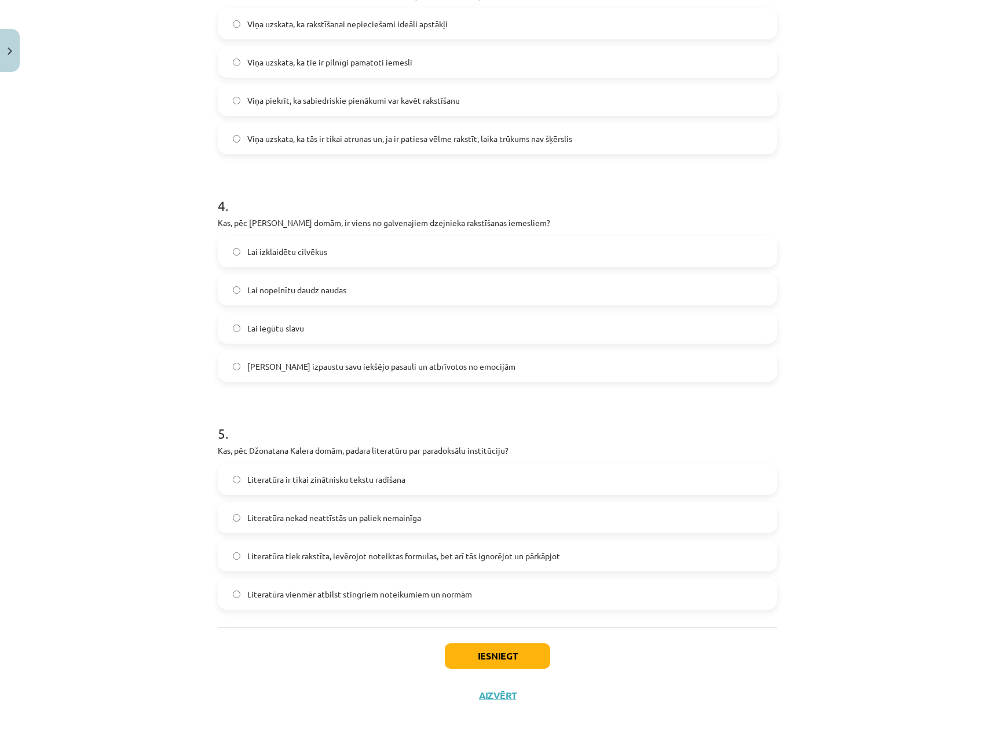
scroll to position [745, 0]
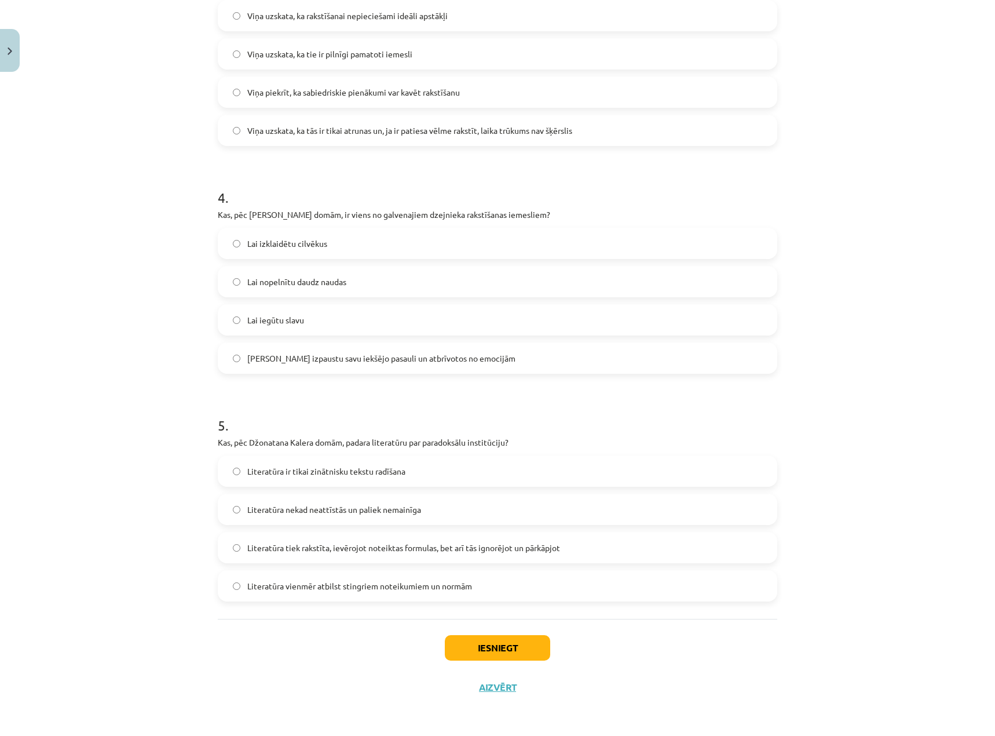
click at [399, 552] on span "Literatūra tiek rakstīta, ievērojot noteiktas formulas, bet arī tās ignorējot u…" at bounding box center [403, 548] width 313 height 12
drag, startPoint x: 475, startPoint y: 648, endPoint x: 487, endPoint y: 653, distance: 12.7
click at [480, 653] on button "Iesniegt" at bounding box center [497, 647] width 105 height 25
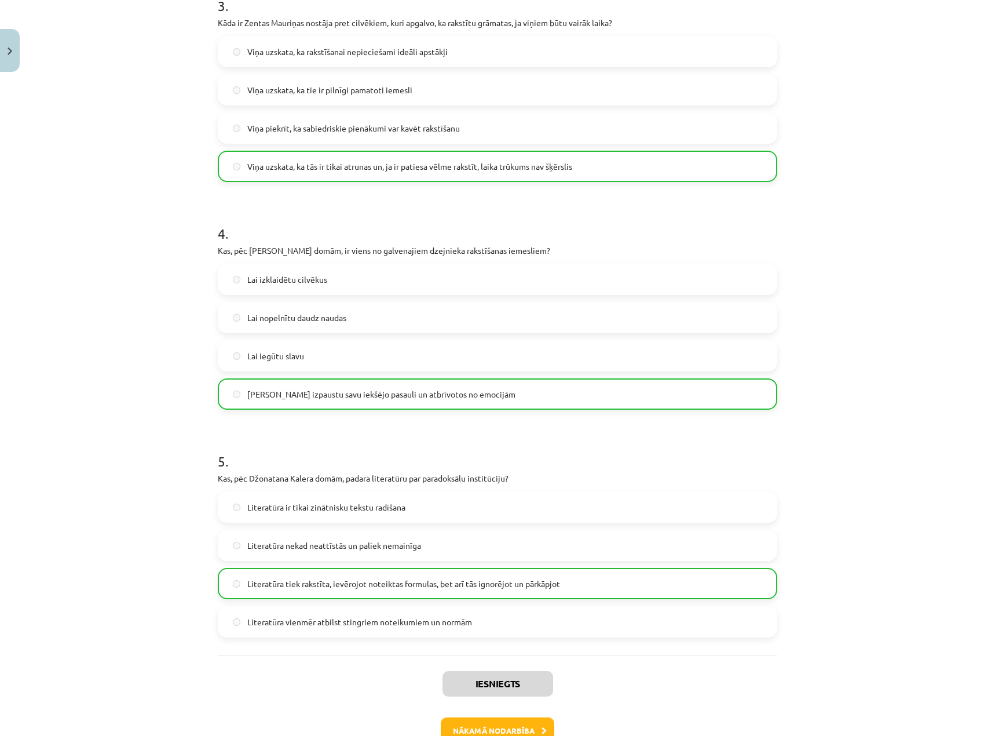
scroll to position [782, 0]
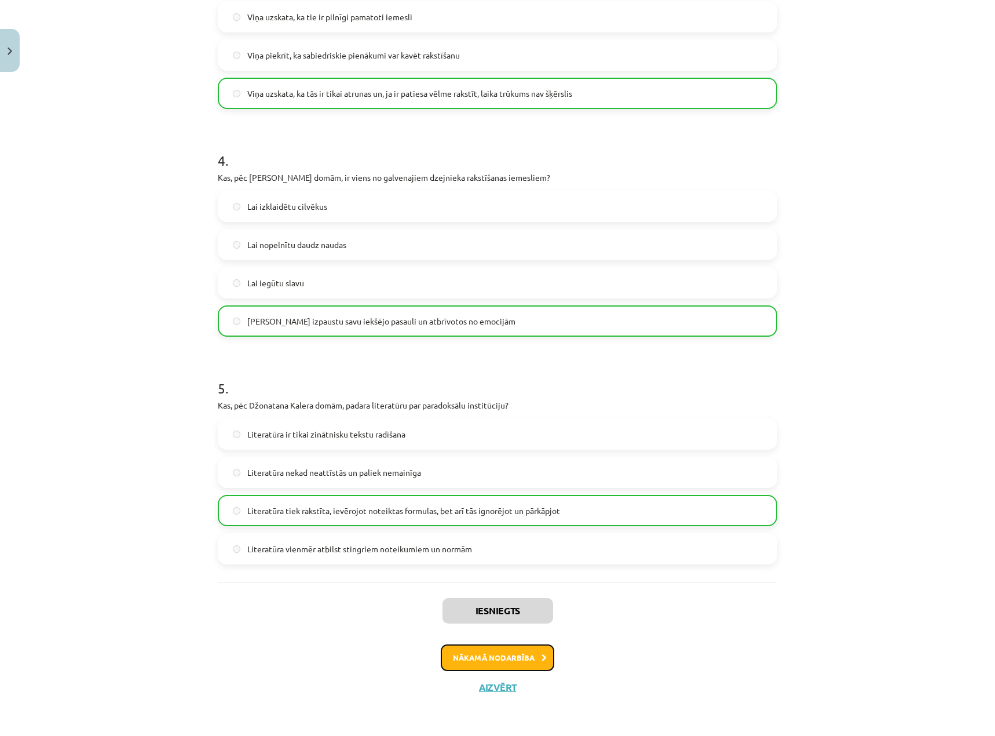
click at [534, 659] on button "Nākamā nodarbība" at bounding box center [498, 657] width 114 height 27
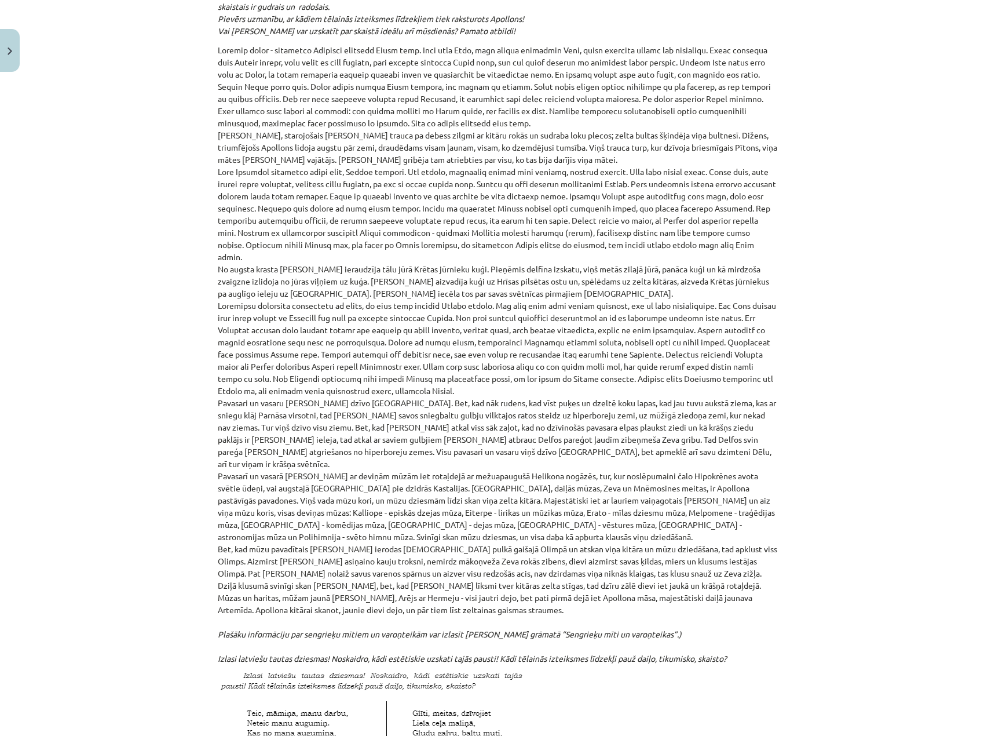
scroll to position [0, 0]
